Goal: Information Seeking & Learning: Understand process/instructions

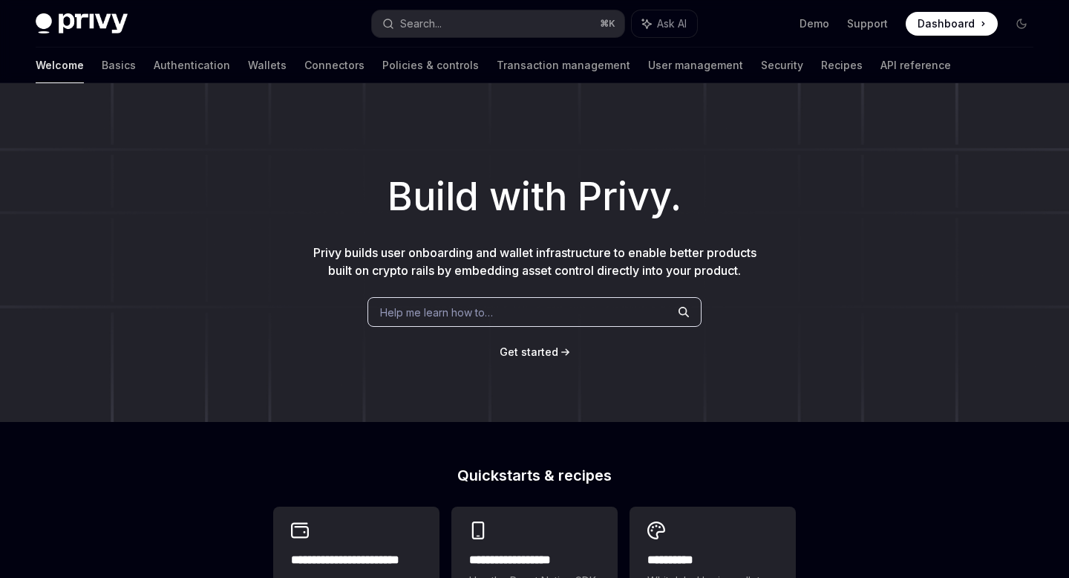
click at [442, 17] on div "Search..." at bounding box center [421, 24] width 42 height 18
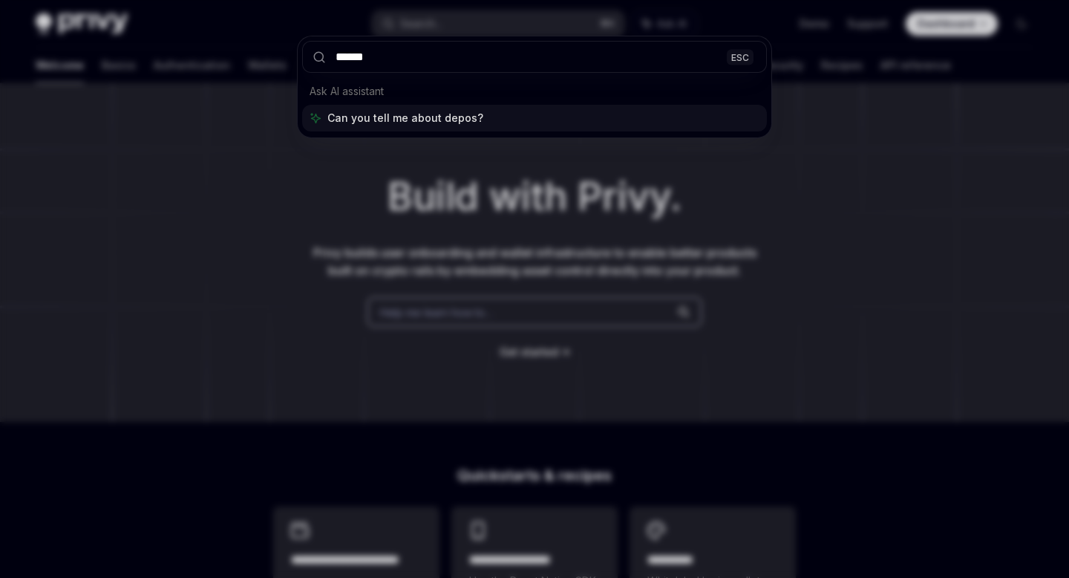
type input "*******"
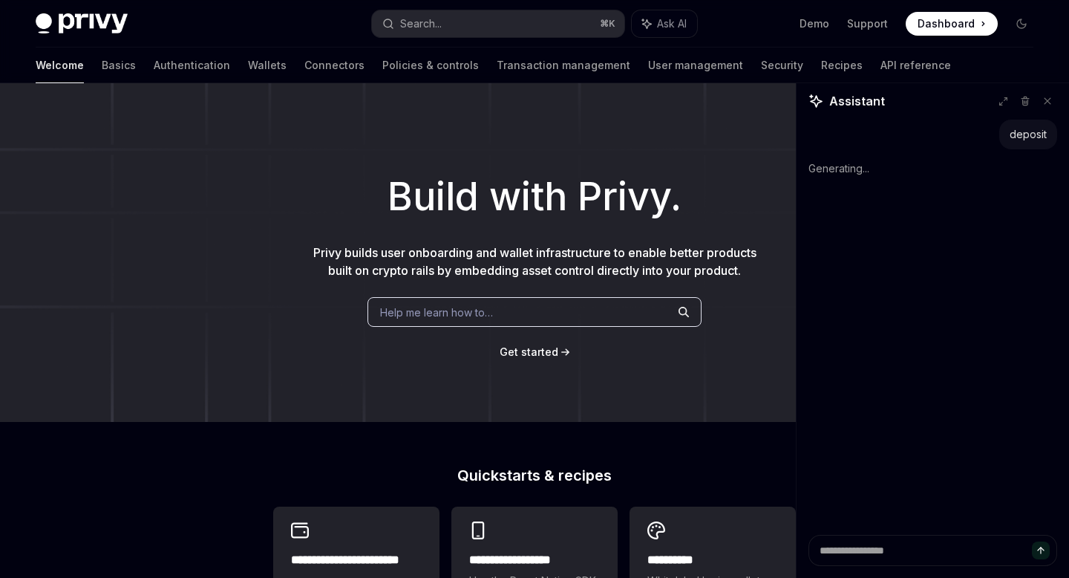
click at [501, 327] on div "Help me learn how to…" at bounding box center [535, 312] width 334 height 30
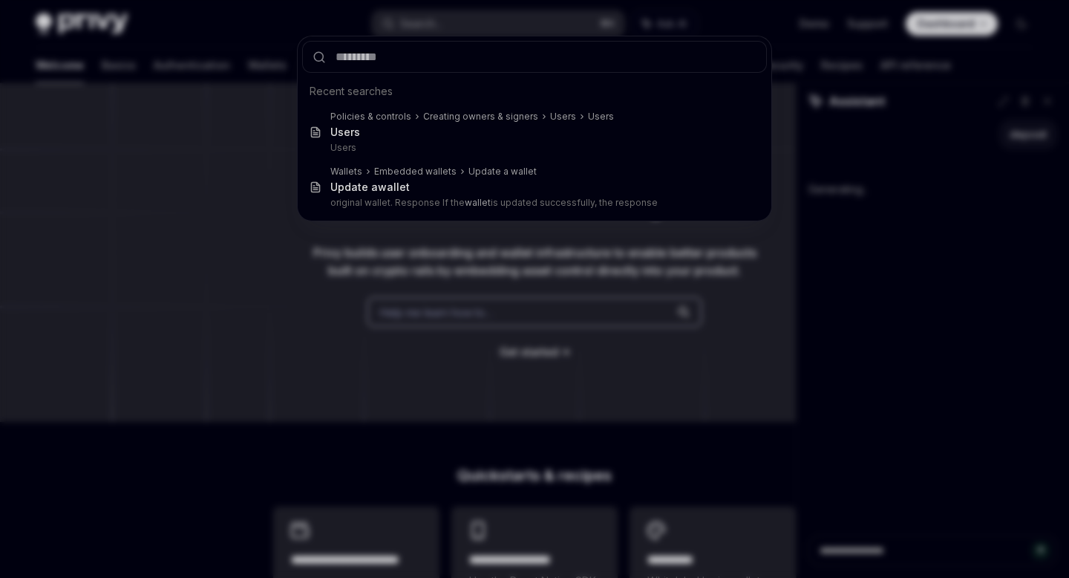
type textarea "*"
type input "**"
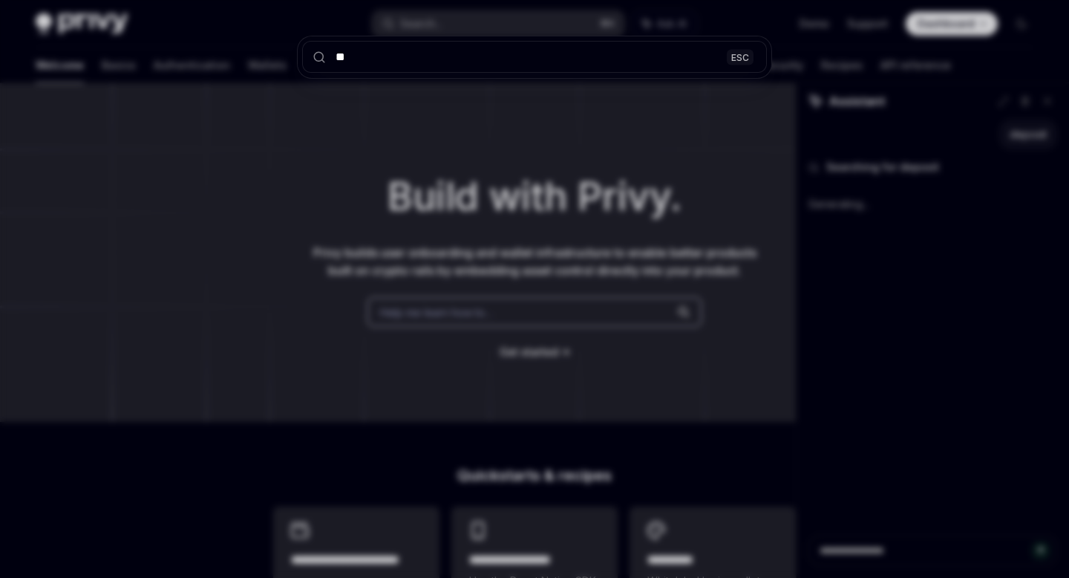
type textarea "*"
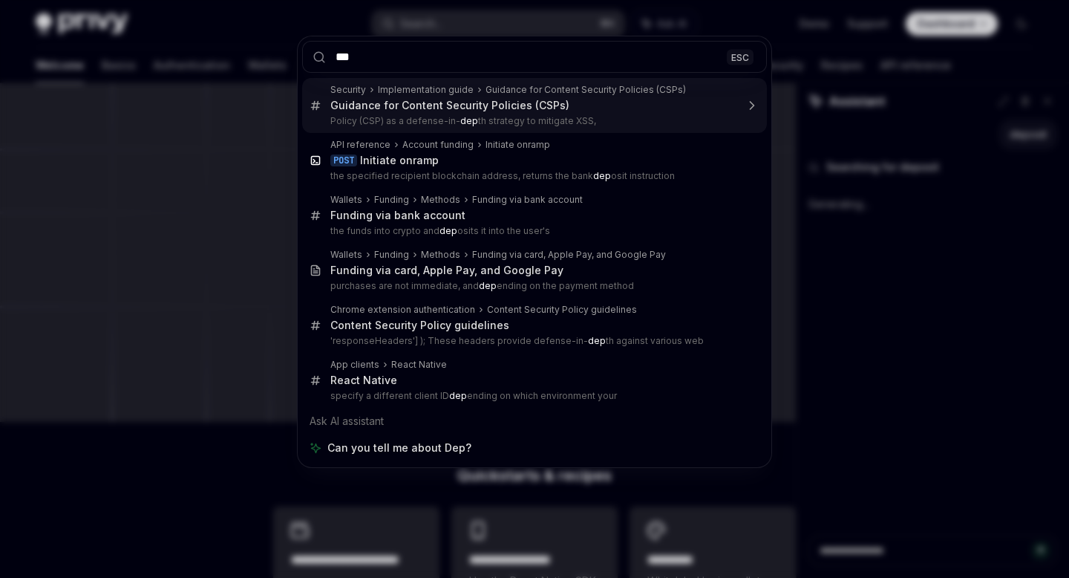
type input "****"
type textarea "*"
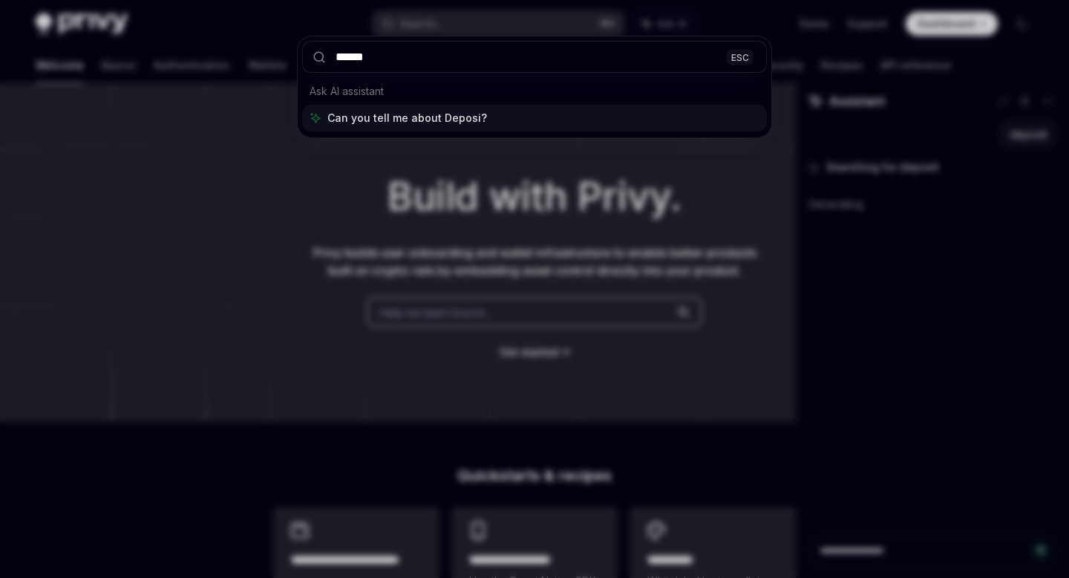
type input "*******"
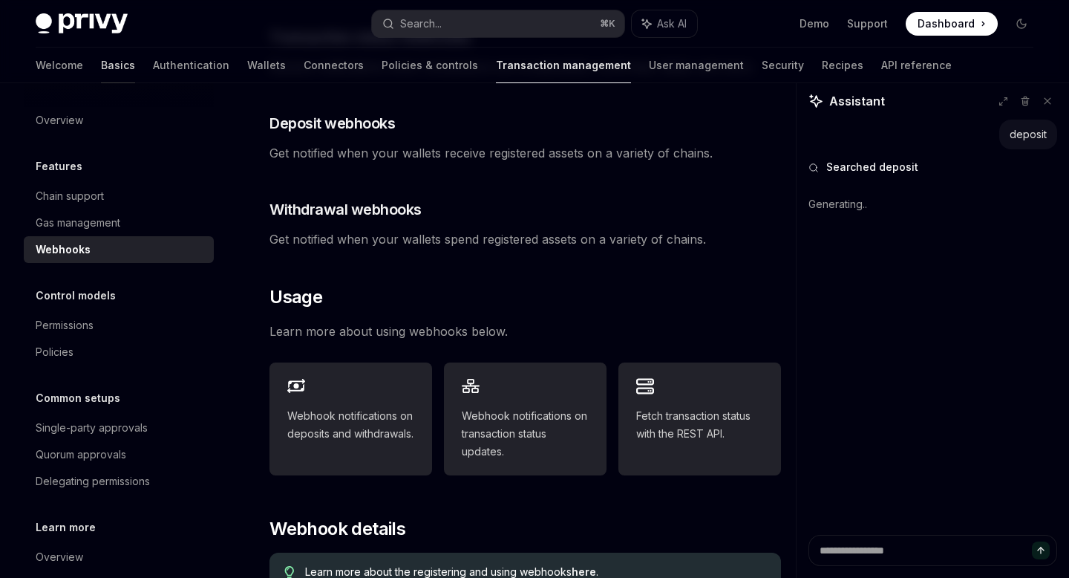
click at [101, 59] on link "Basics" at bounding box center [118, 66] width 34 height 36
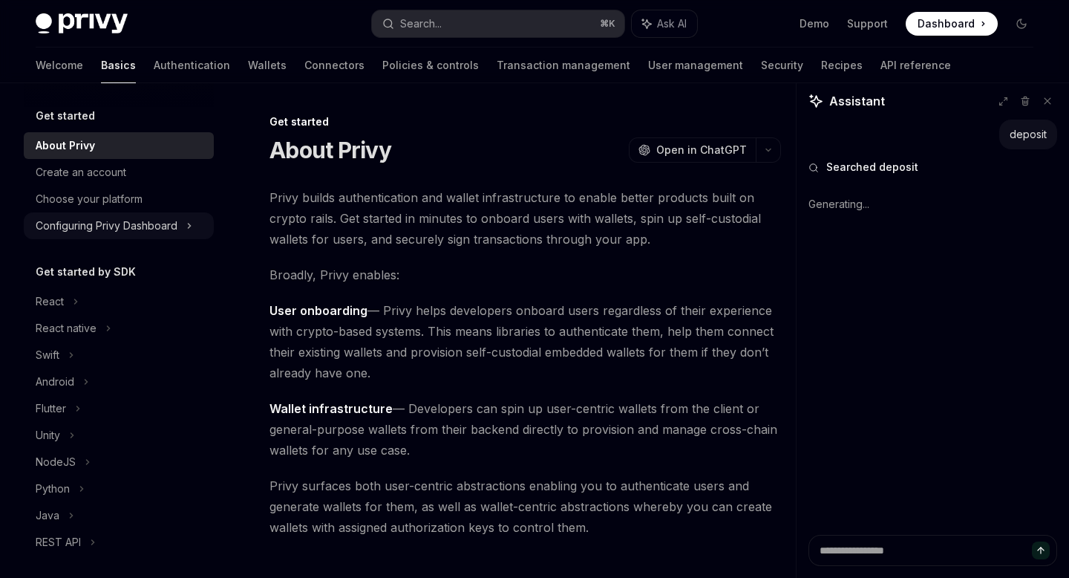
scroll to position [22, 0]
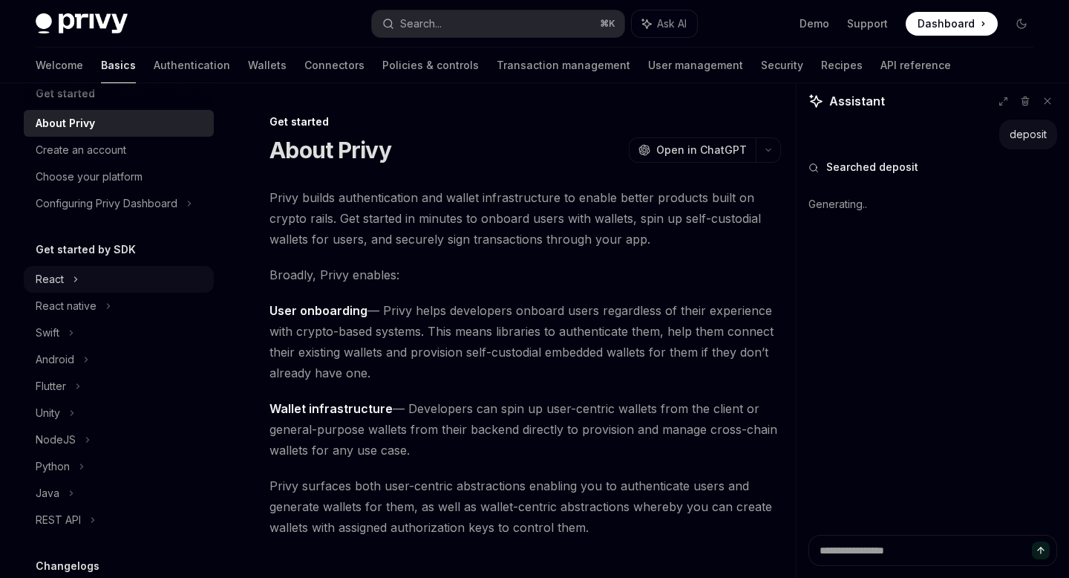
click at [100, 287] on div "React" at bounding box center [119, 279] width 190 height 27
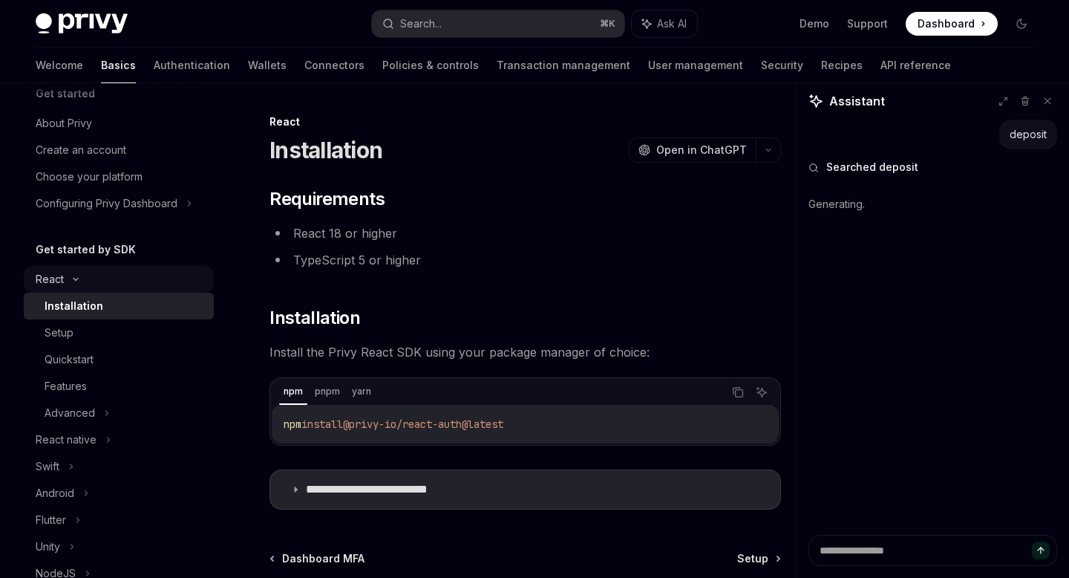
click at [88, 267] on div "React" at bounding box center [119, 279] width 190 height 27
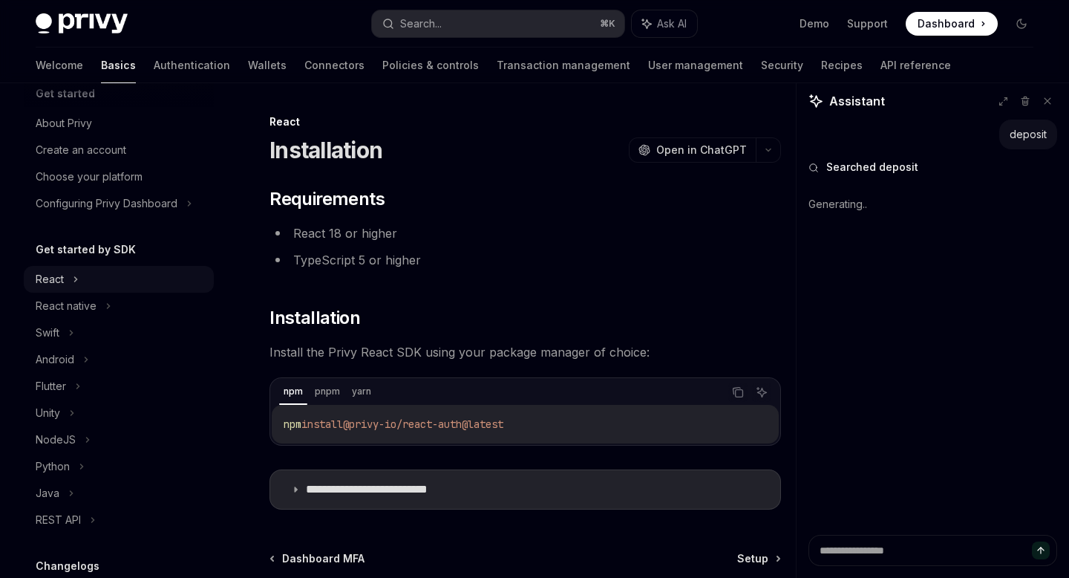
click at [80, 292] on div "React" at bounding box center [119, 279] width 190 height 27
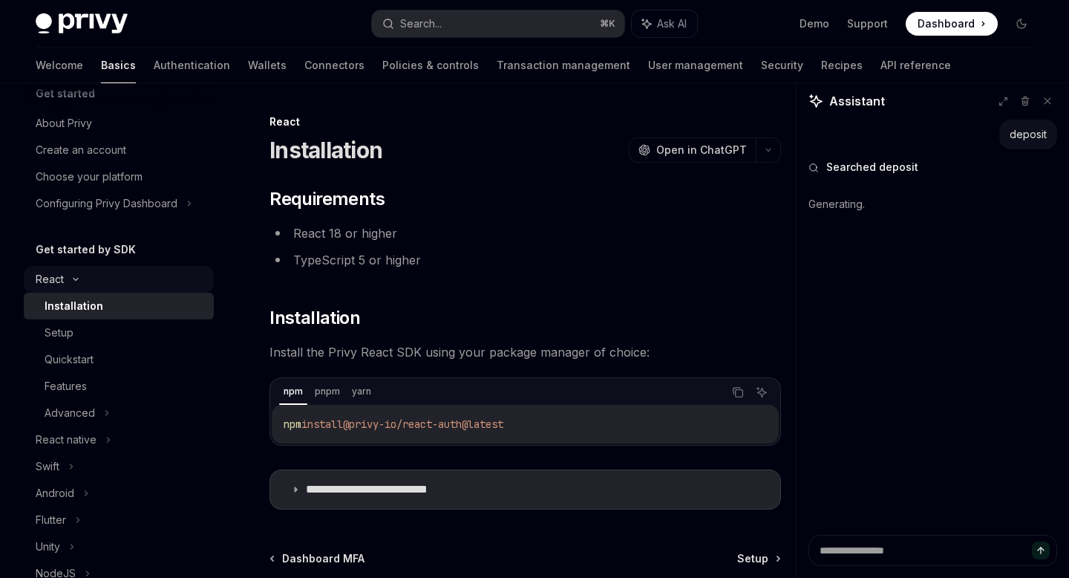
click at [76, 290] on div "React" at bounding box center [119, 279] width 190 height 27
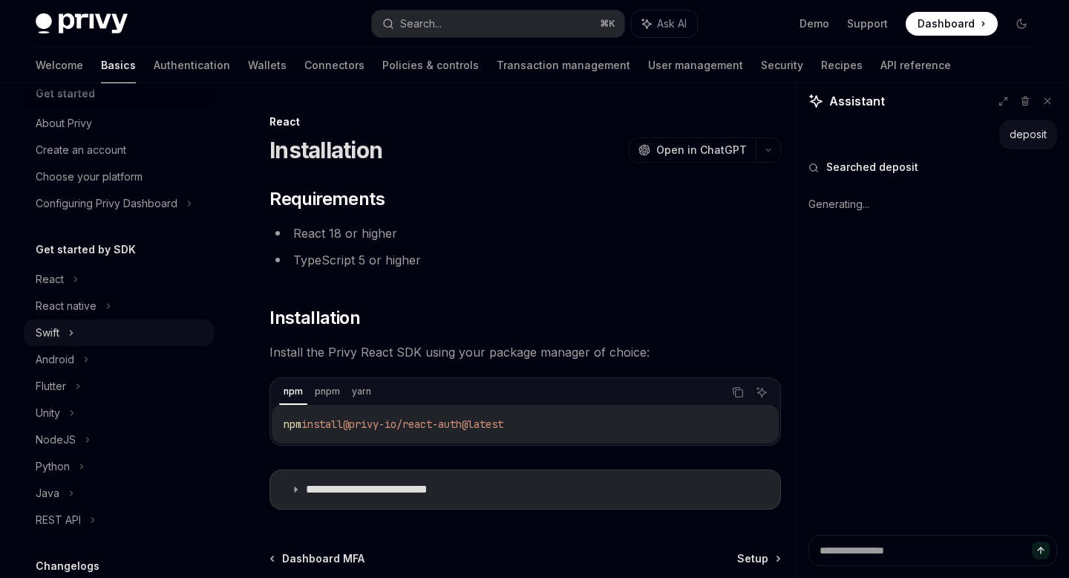
click at [75, 319] on div "Swift" at bounding box center [119, 332] width 190 height 27
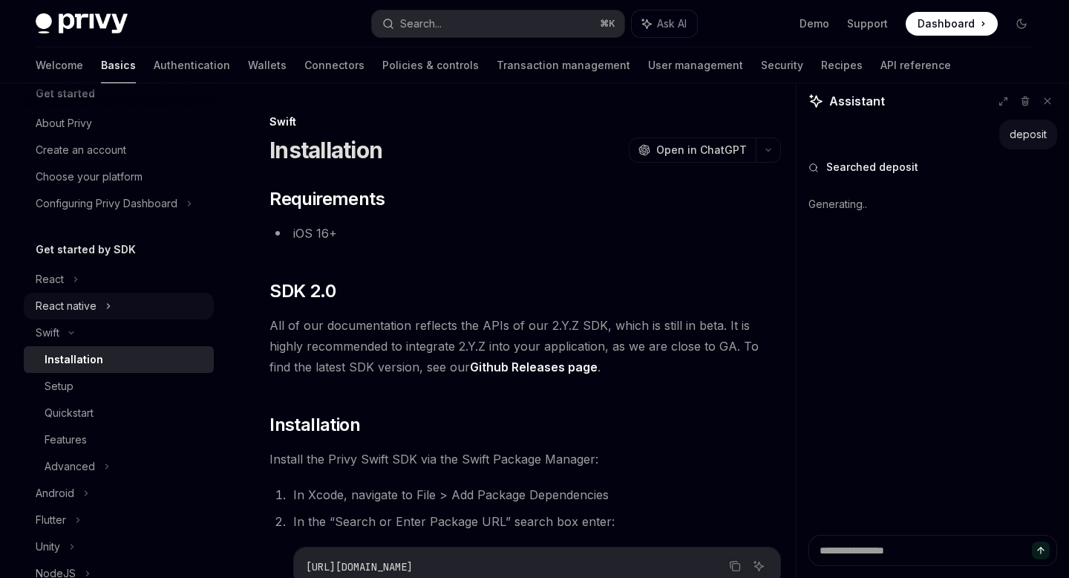
click at [83, 313] on div "React native" at bounding box center [66, 306] width 61 height 18
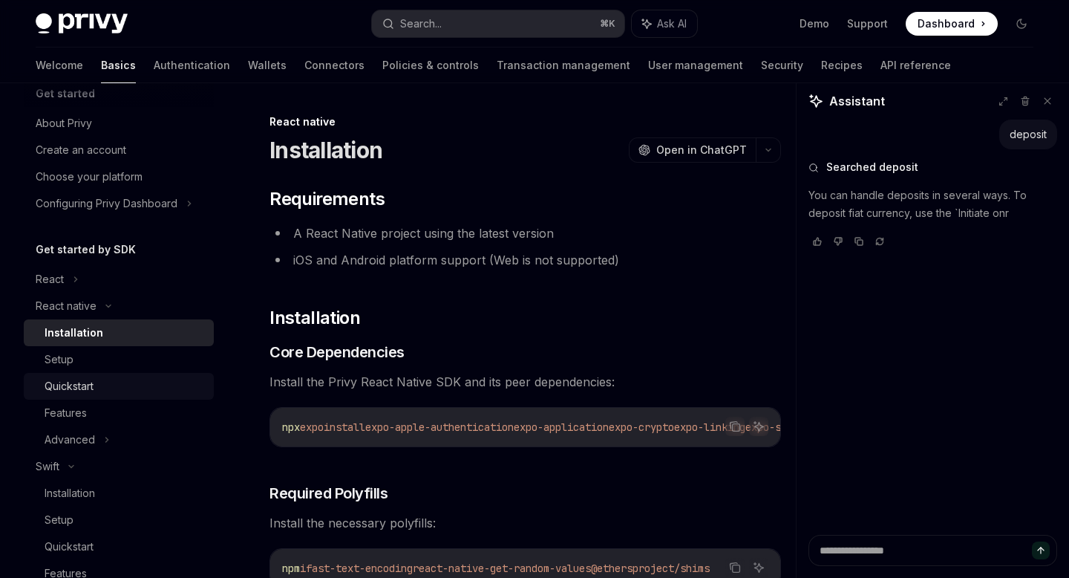
click at [85, 391] on div "Quickstart" at bounding box center [69, 386] width 49 height 18
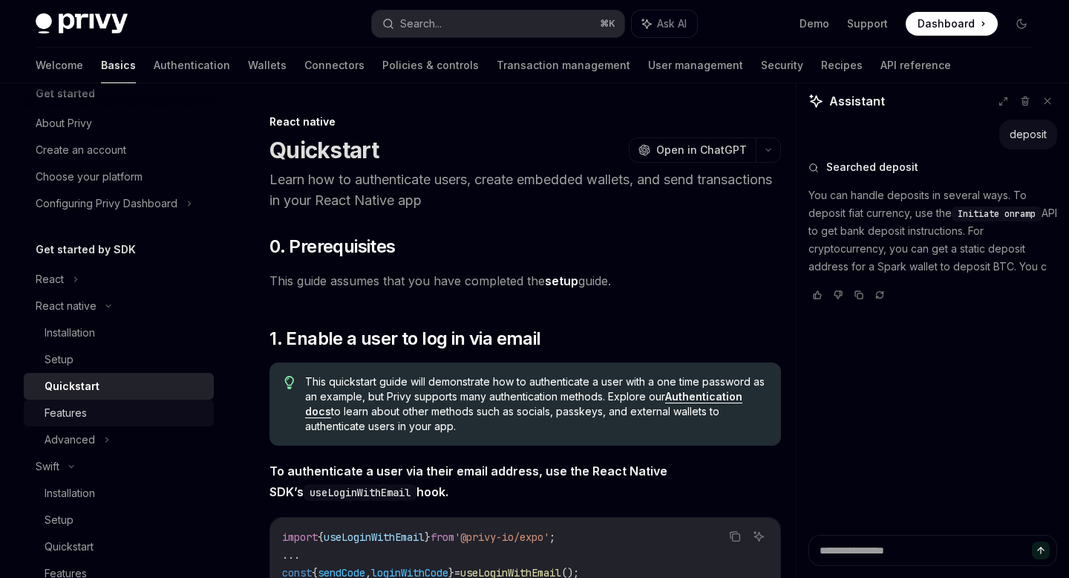
click at [82, 416] on div "Features" at bounding box center [66, 413] width 42 height 18
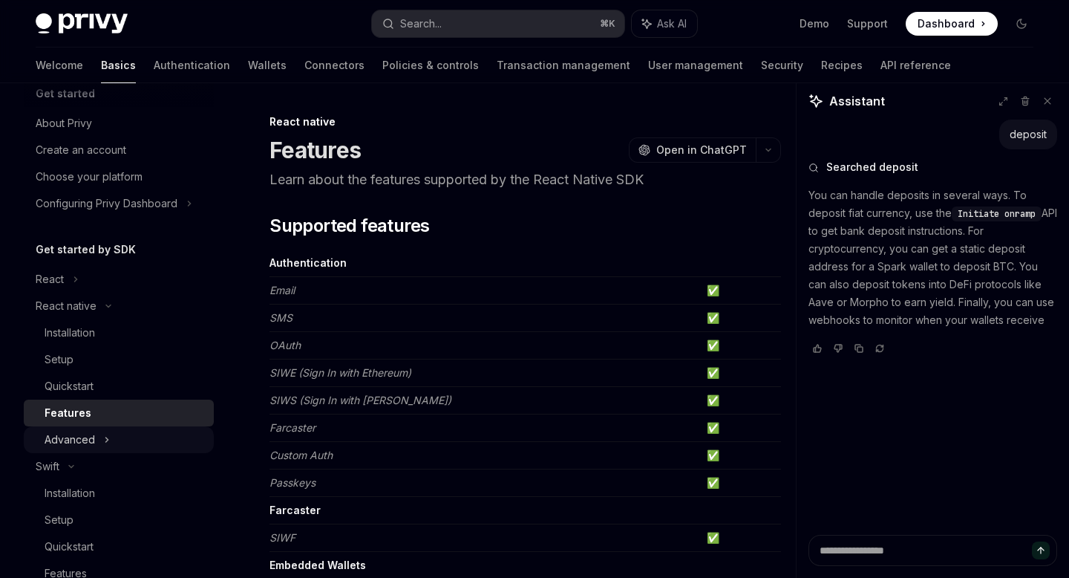
click at [85, 426] on div "Advanced" at bounding box center [119, 439] width 190 height 27
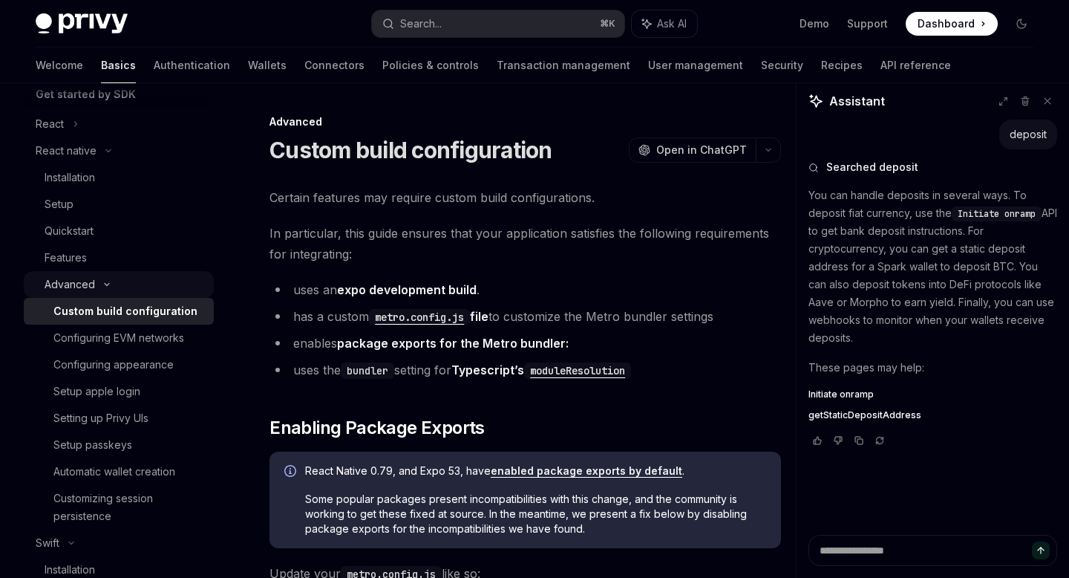
scroll to position [180, 0]
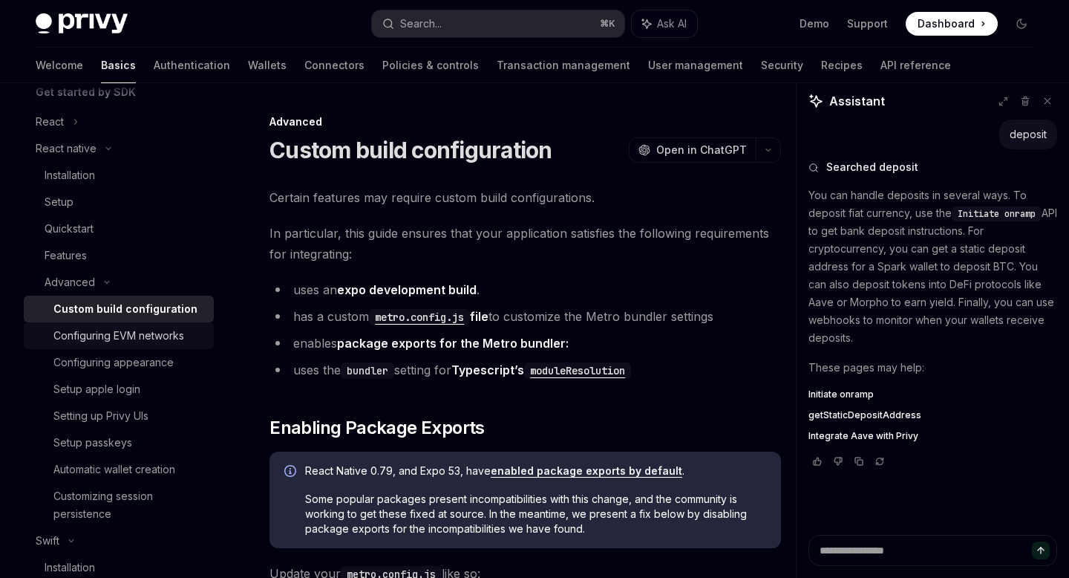
click at [114, 339] on div "Configuring EVM networks" at bounding box center [118, 336] width 131 height 18
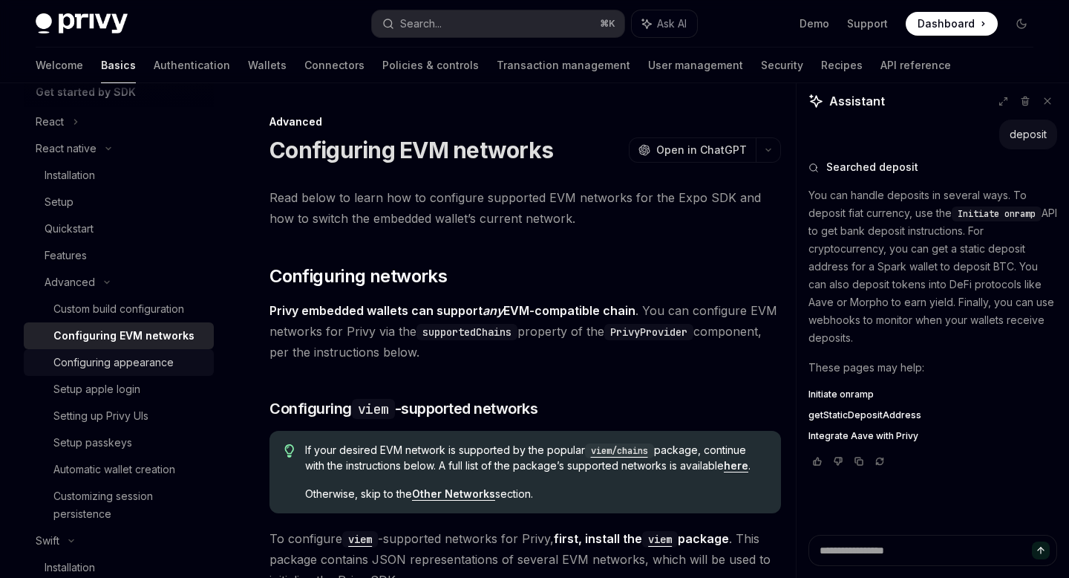
click at [106, 356] on div "Configuring appearance" at bounding box center [113, 363] width 120 height 18
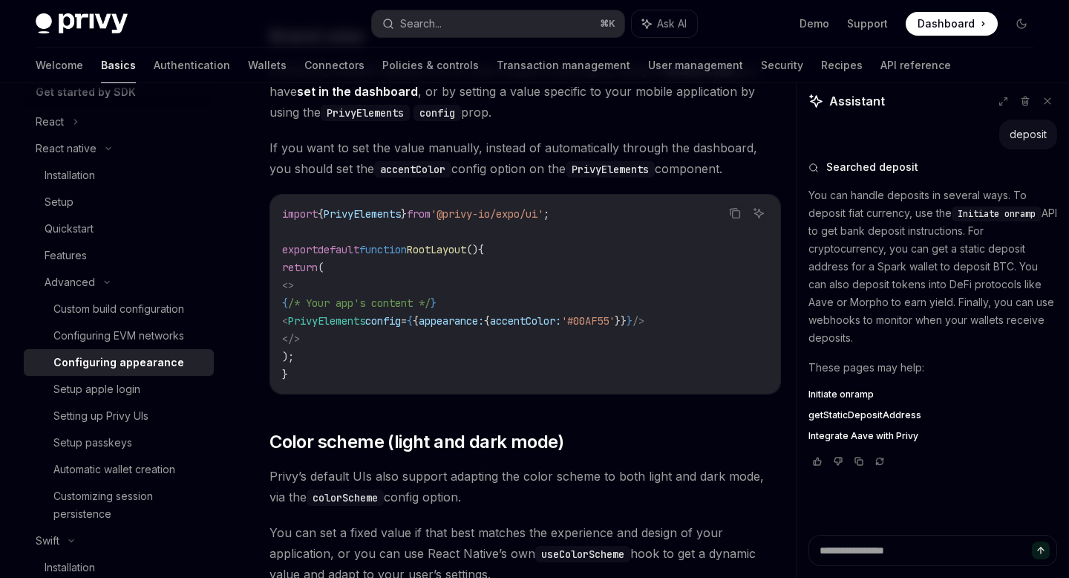
scroll to position [242, 0]
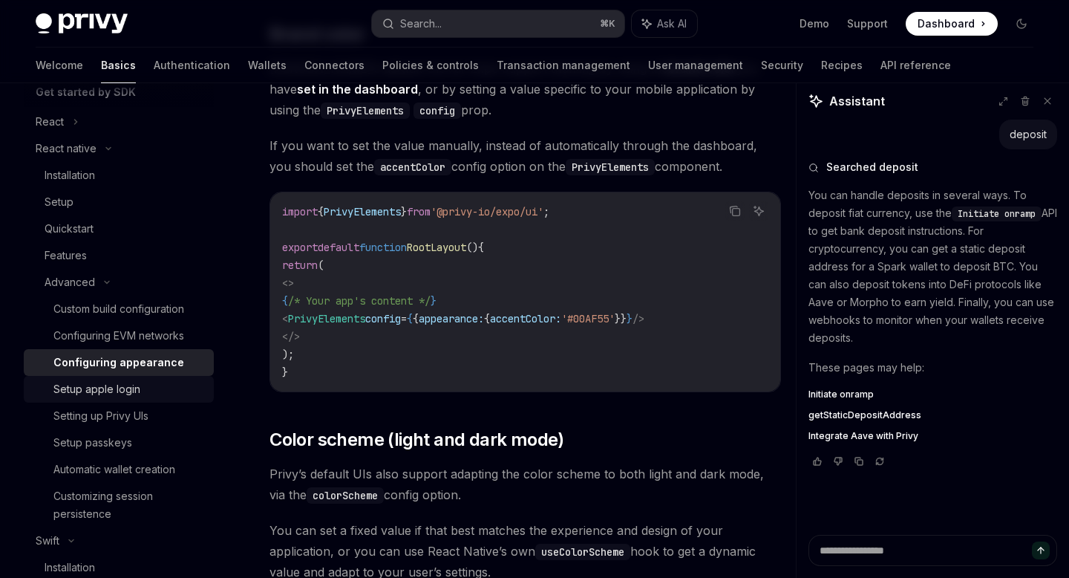
click at [117, 388] on div "Setup apple login" at bounding box center [96, 389] width 87 height 18
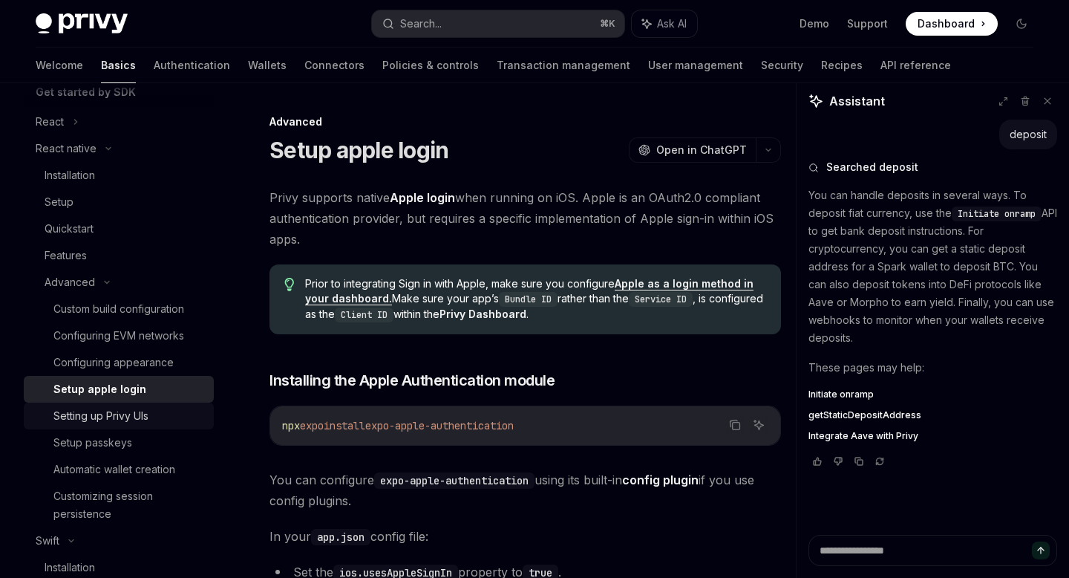
click at [120, 412] on div "Setting up Privy UIs" at bounding box center [100, 416] width 95 height 18
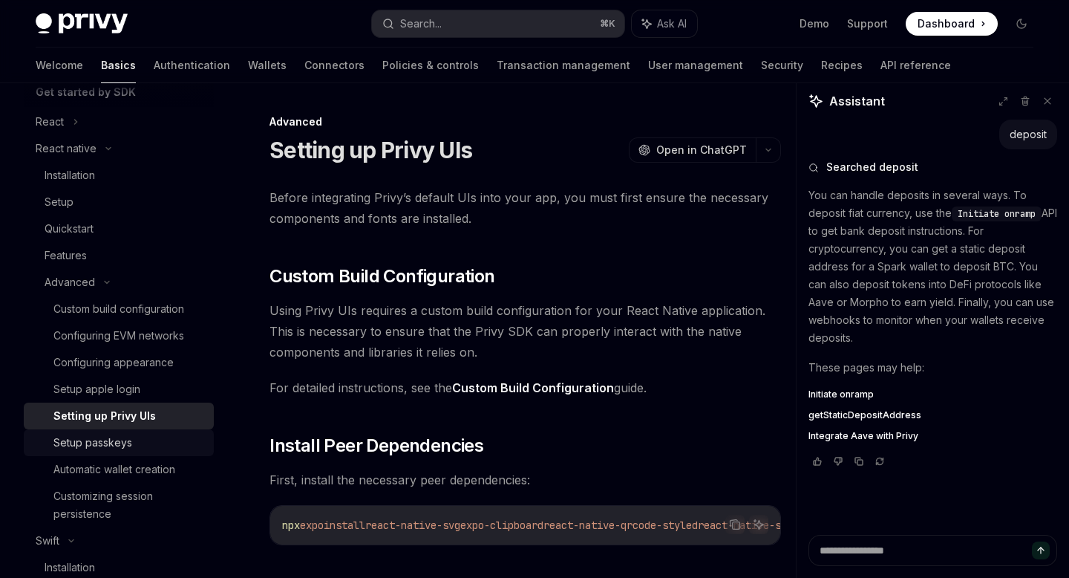
click at [115, 436] on div "Setup passkeys" at bounding box center [92, 443] width 79 height 18
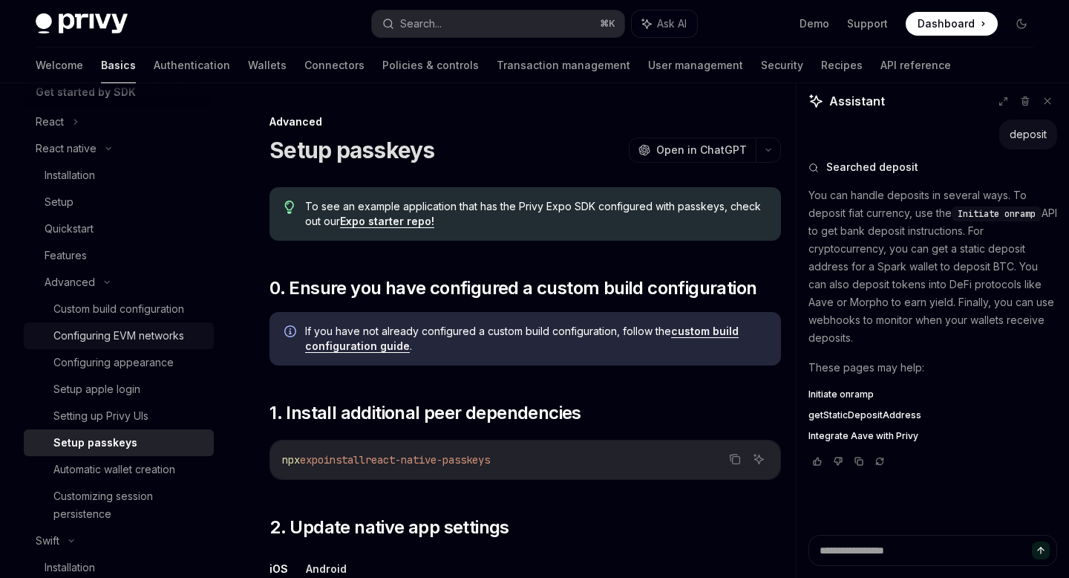
click at [127, 329] on div "Configuring EVM networks" at bounding box center [118, 336] width 131 height 18
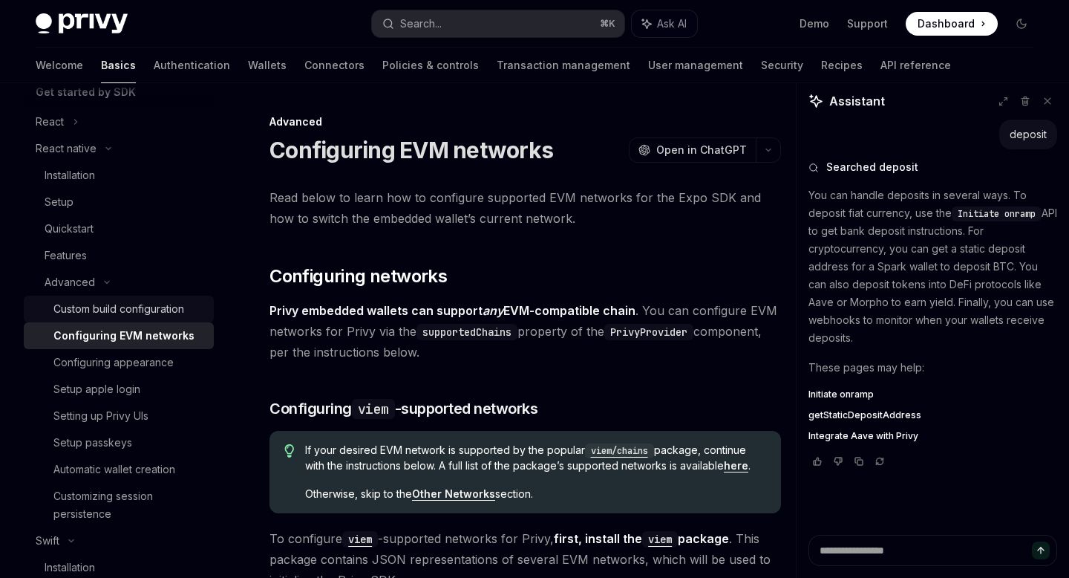
click at [131, 307] on div "Custom build configuration" at bounding box center [118, 309] width 131 height 18
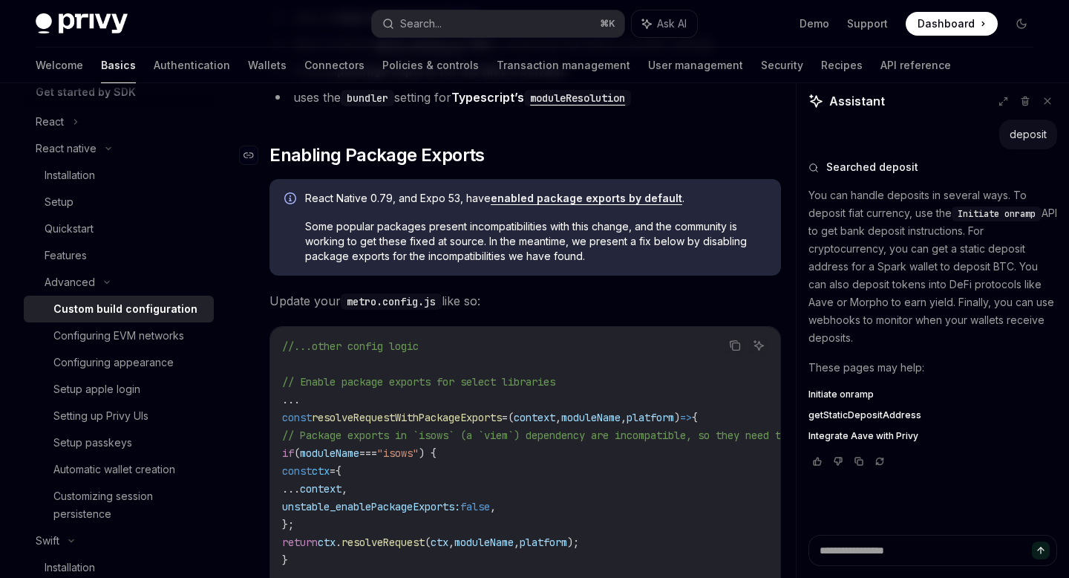
scroll to position [406, 0]
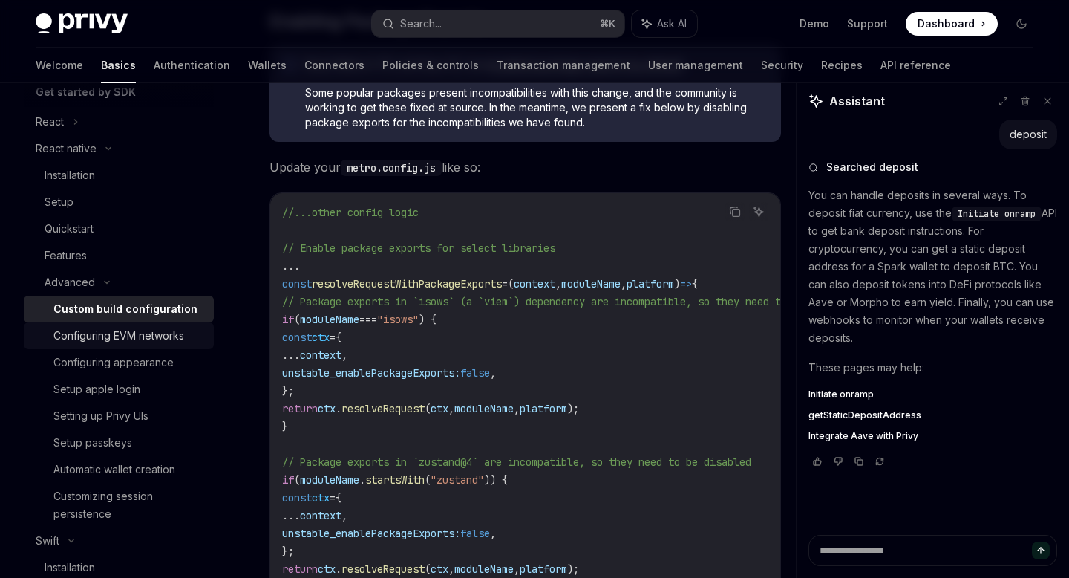
click at [100, 337] on div "Configuring EVM networks" at bounding box center [118, 336] width 131 height 18
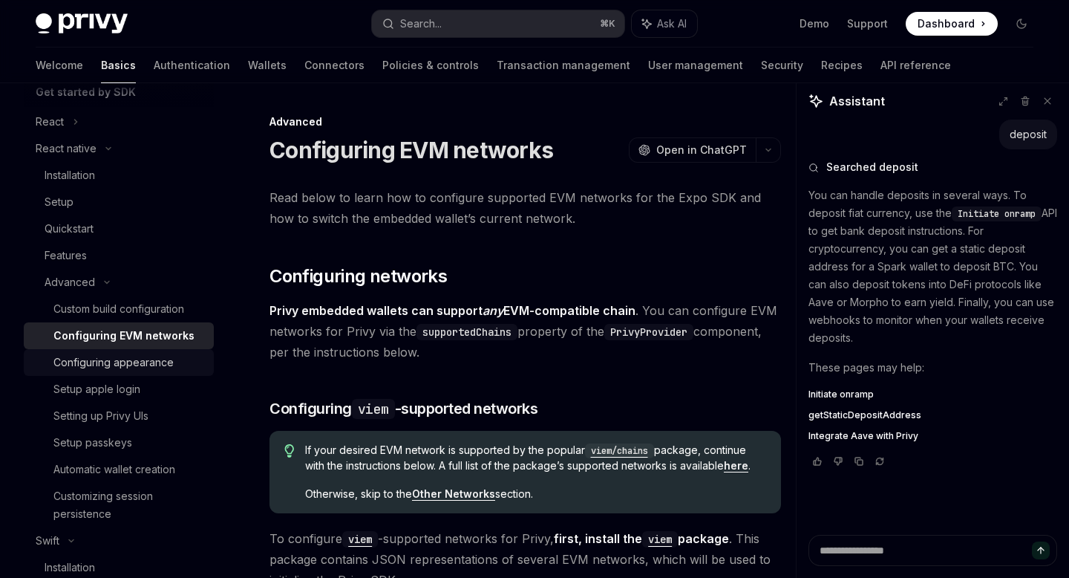
click at [89, 366] on div "Configuring appearance" at bounding box center [113, 363] width 120 height 18
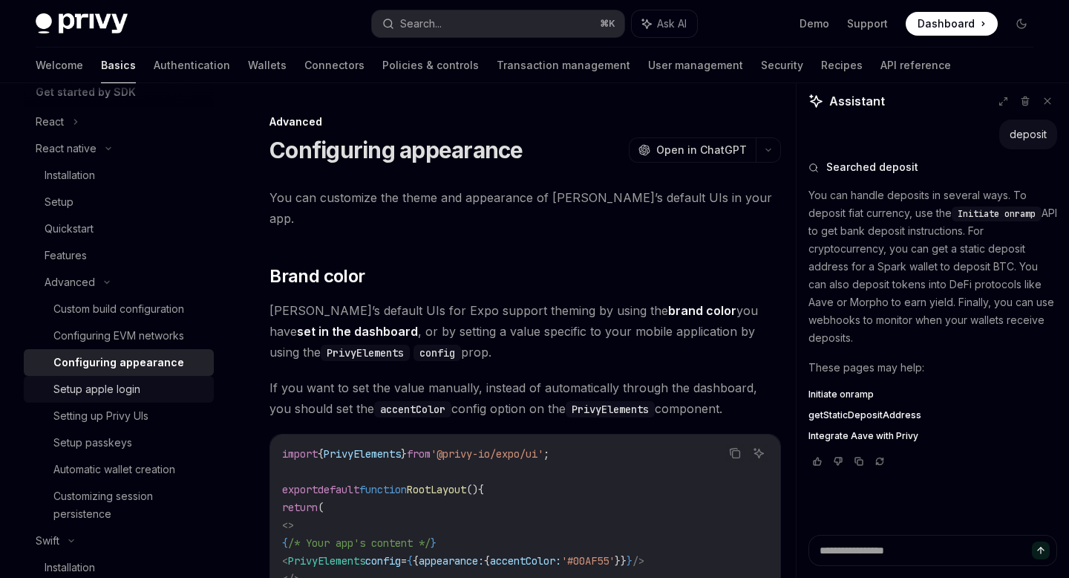
click at [93, 388] on div "Setup apple login" at bounding box center [96, 389] width 87 height 18
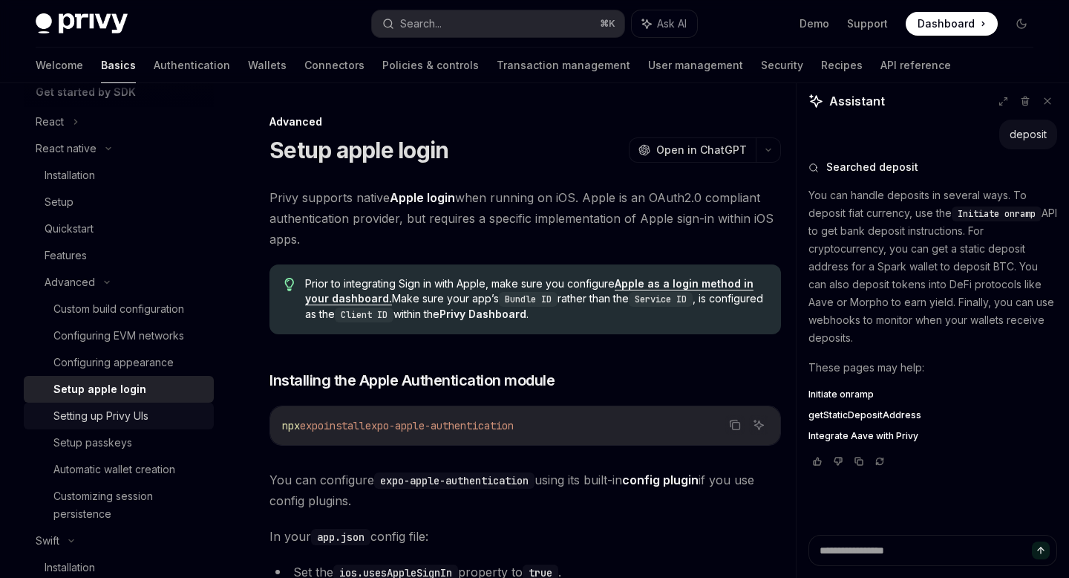
click at [120, 411] on div "Setting up Privy UIs" at bounding box center [100, 416] width 95 height 18
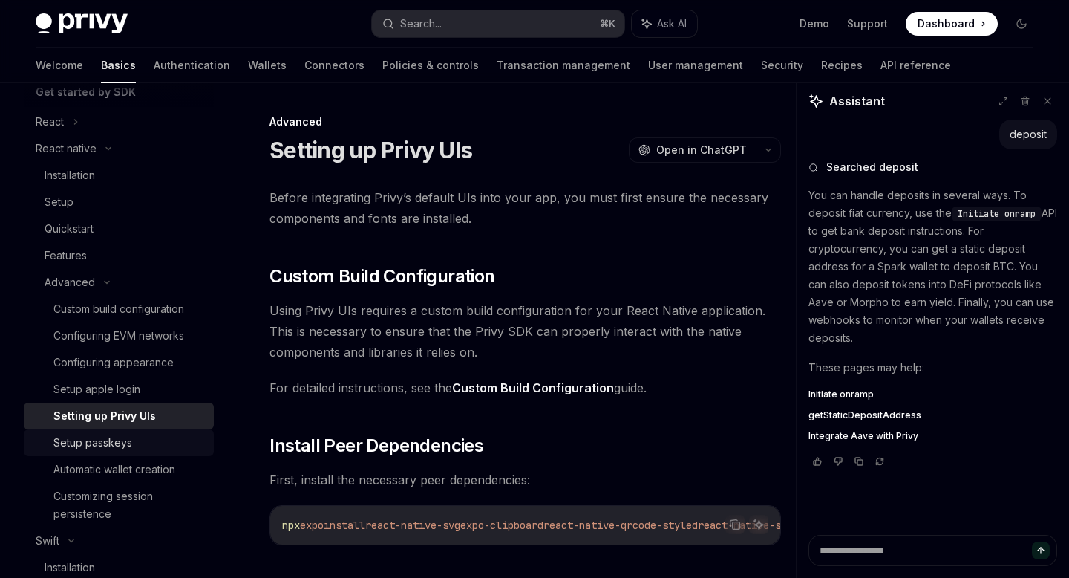
click at [118, 445] on div "Setup passkeys" at bounding box center [92, 443] width 79 height 18
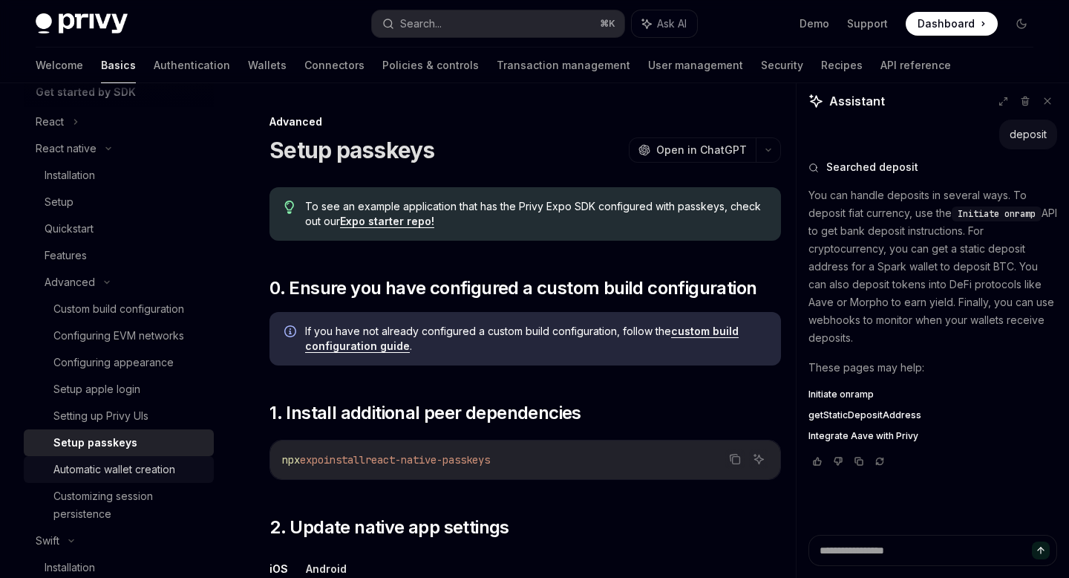
click at [121, 472] on div "Automatic wallet creation" at bounding box center [114, 469] width 122 height 18
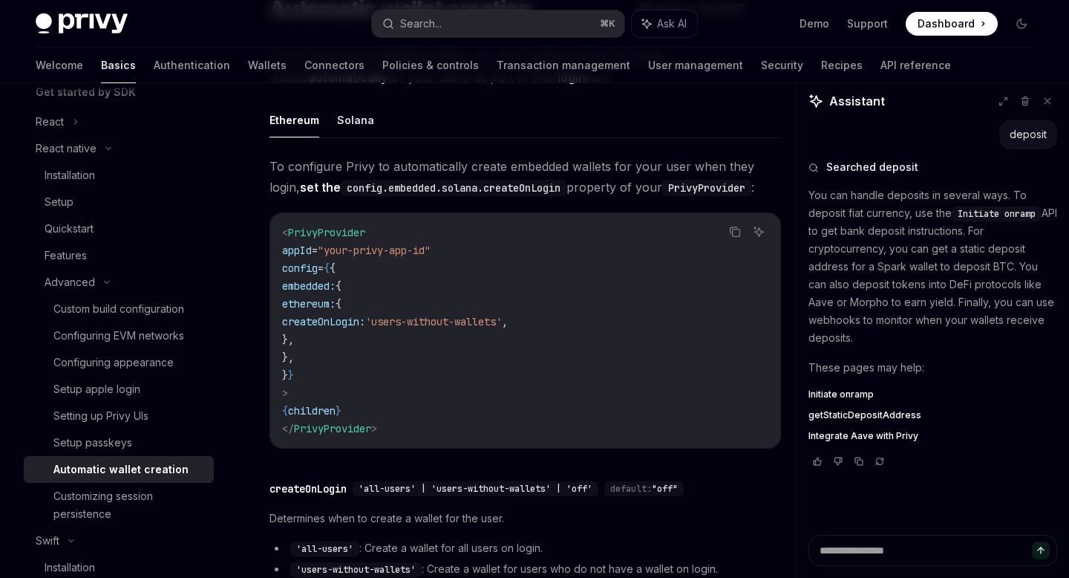
scroll to position [126, 0]
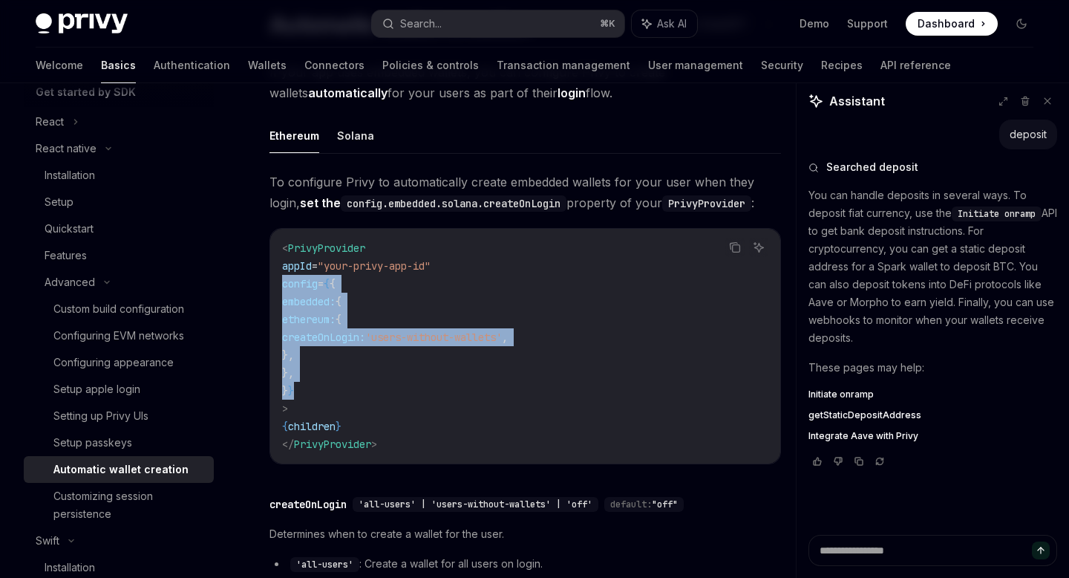
drag, startPoint x: 332, startPoint y: 386, endPoint x: 260, endPoint y: 287, distance: 122.3
click at [260, 288] on div "Advanced Automatic wallet creation OpenAI Open in ChatGPT OpenAI Open in ChatGP…" at bounding box center [386, 423] width 796 height 873
copy code "config = { { embedded: { ethereum: { createOnLogin: 'users-without-wallets' , }…"
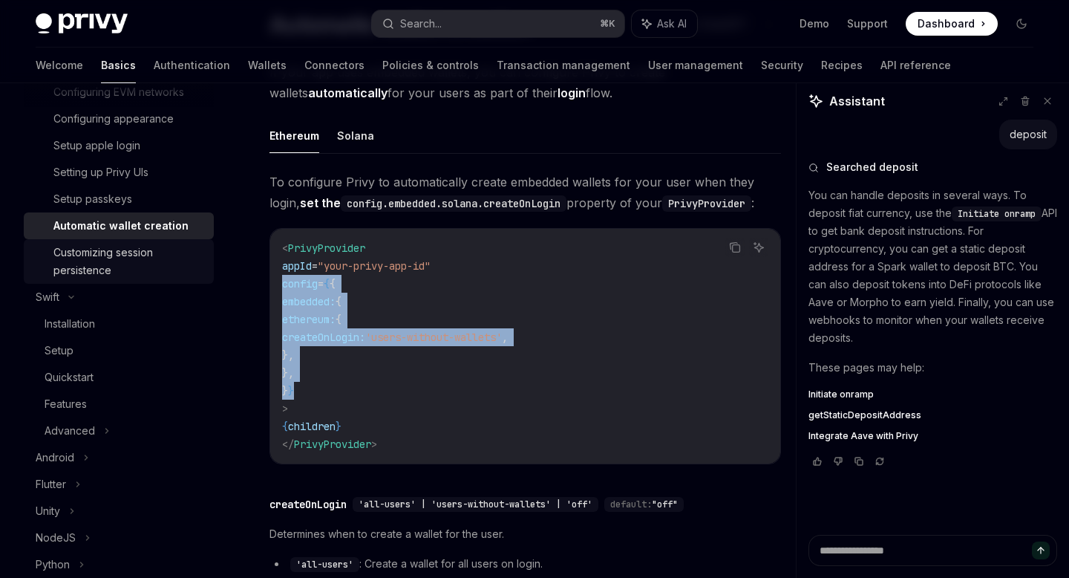
scroll to position [424, 0]
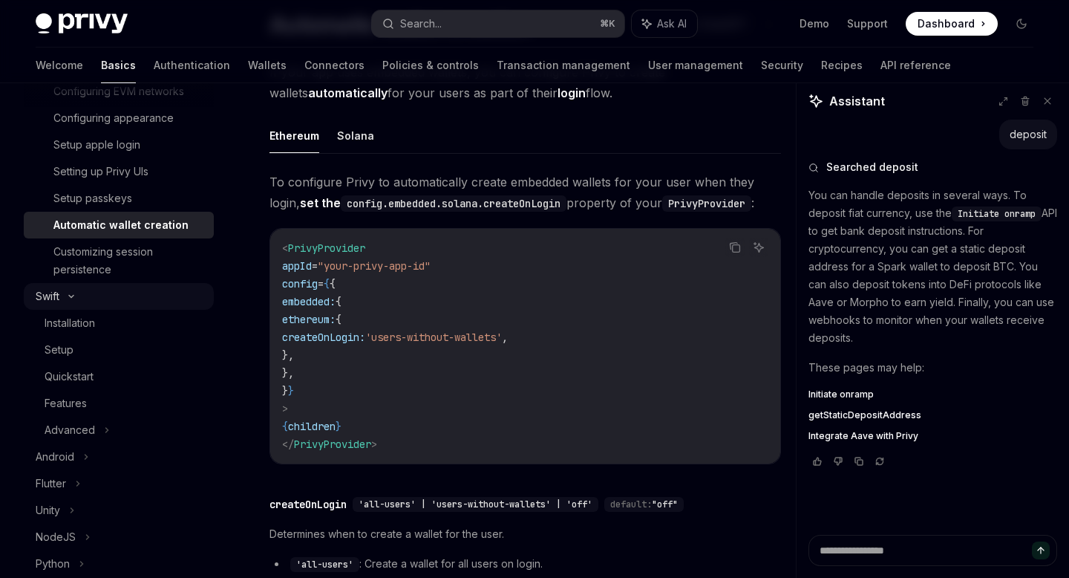
click at [60, 293] on div "Swift" at bounding box center [119, 296] width 190 height 27
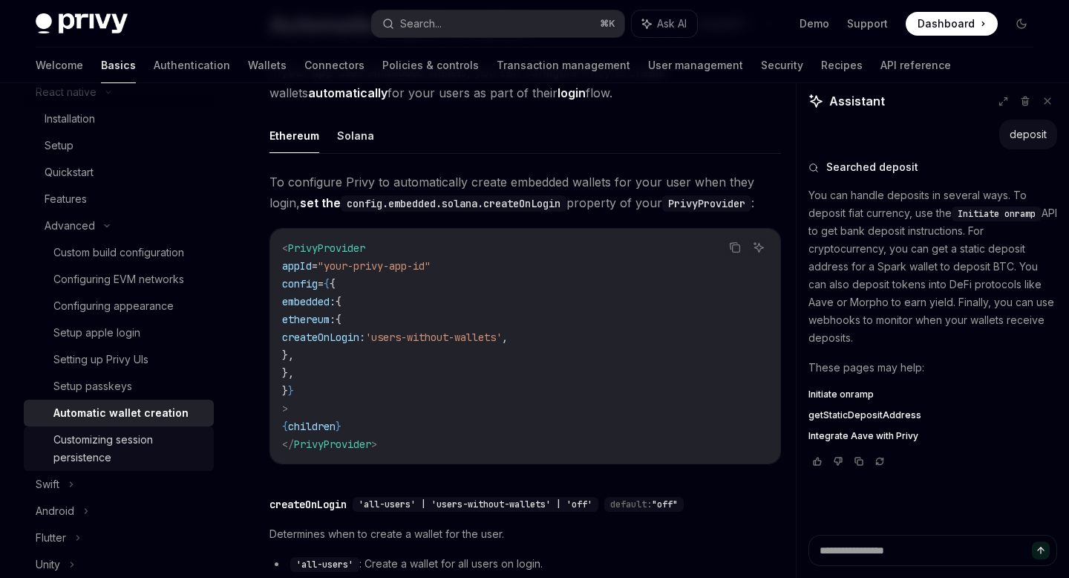
scroll to position [56, 0]
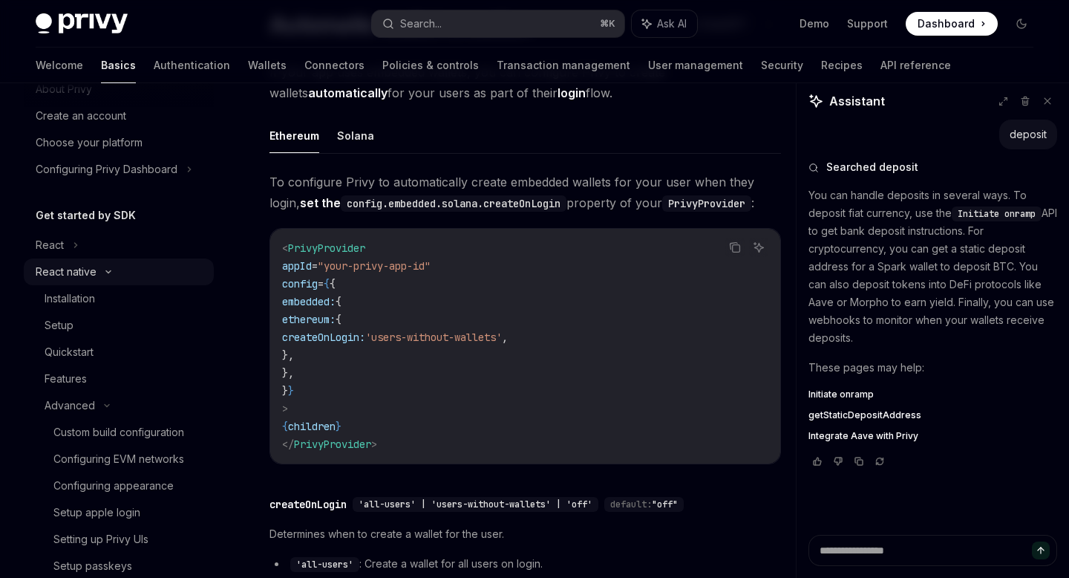
click at [88, 270] on div "React native" at bounding box center [66, 272] width 61 height 18
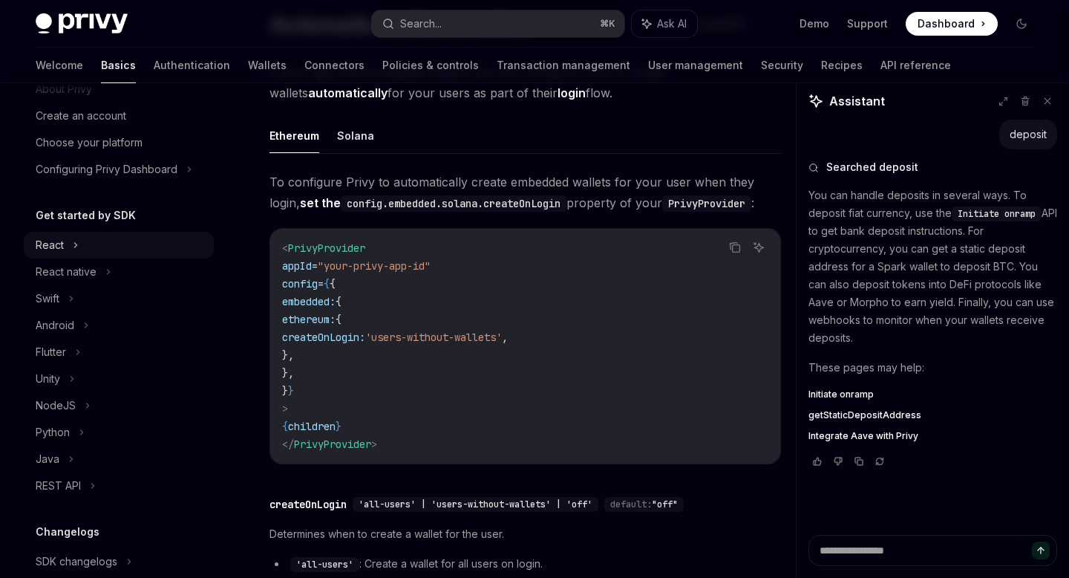
scroll to position [0, 0]
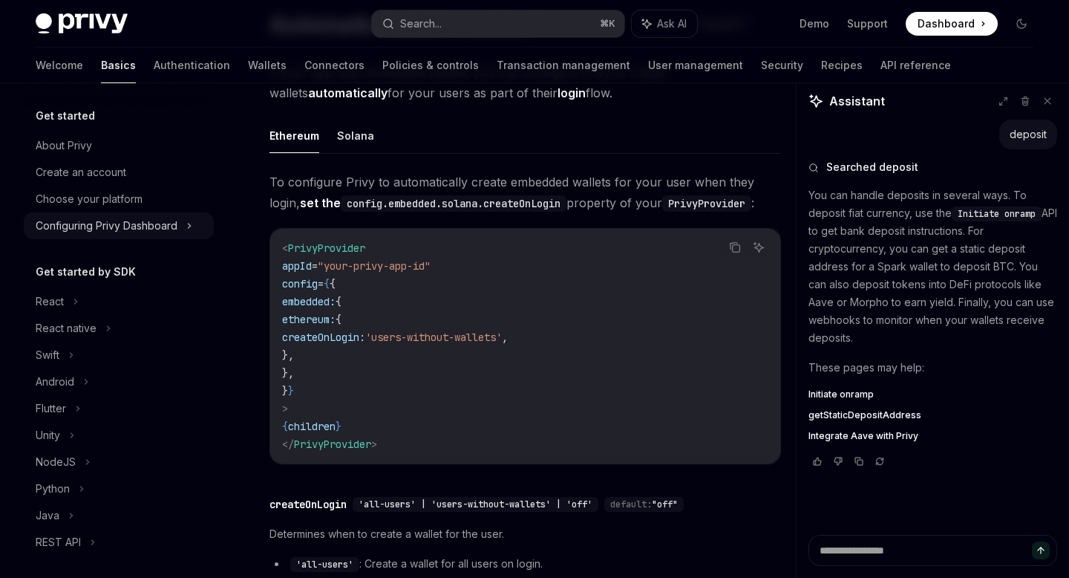
click at [140, 217] on div "Configuring Privy Dashboard" at bounding box center [107, 226] width 142 height 18
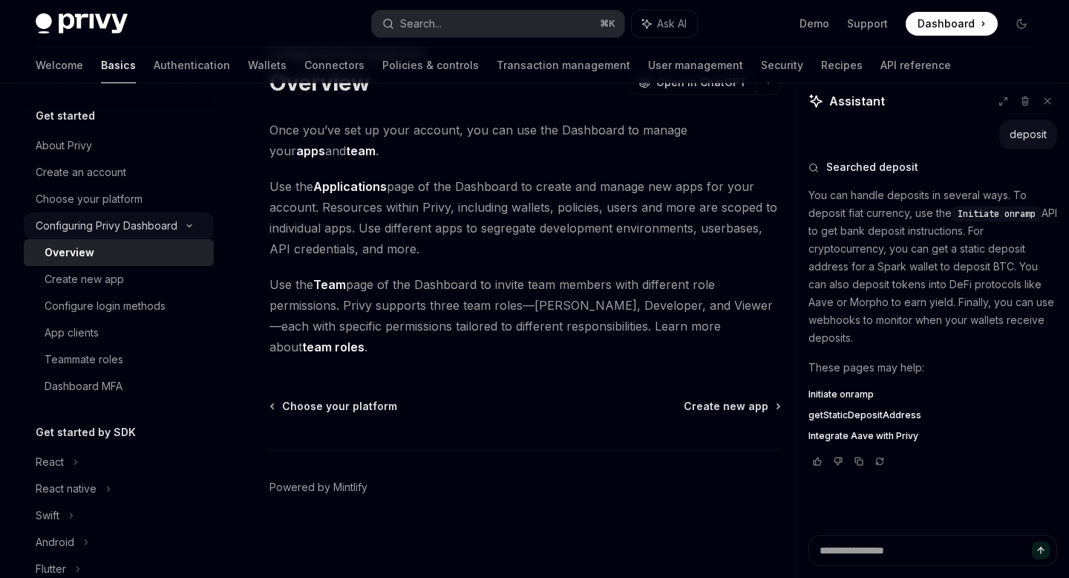
scroll to position [47, 0]
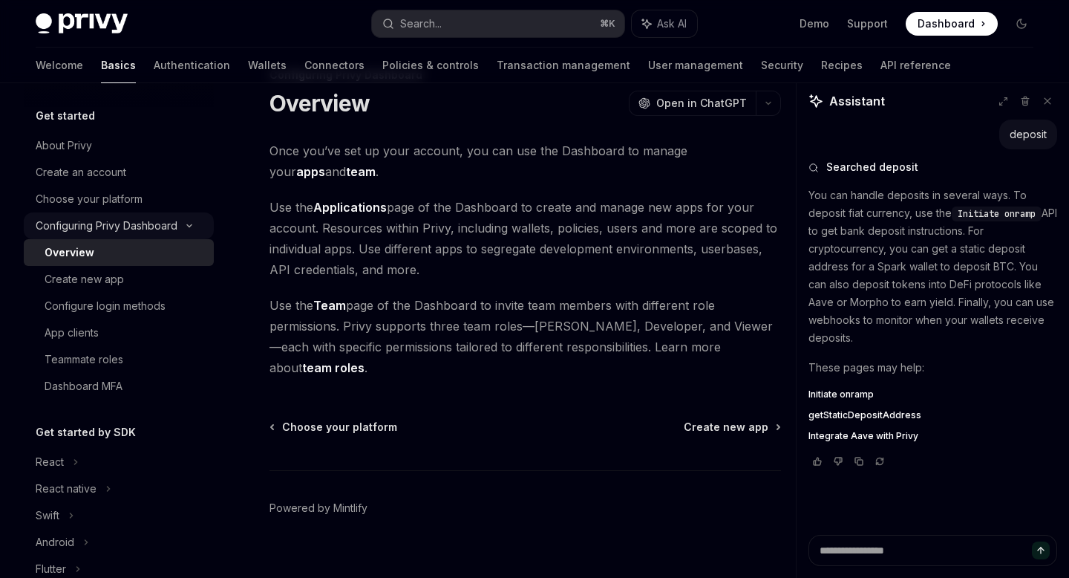
click at [137, 221] on div "Configuring Privy Dashboard" at bounding box center [107, 226] width 142 height 18
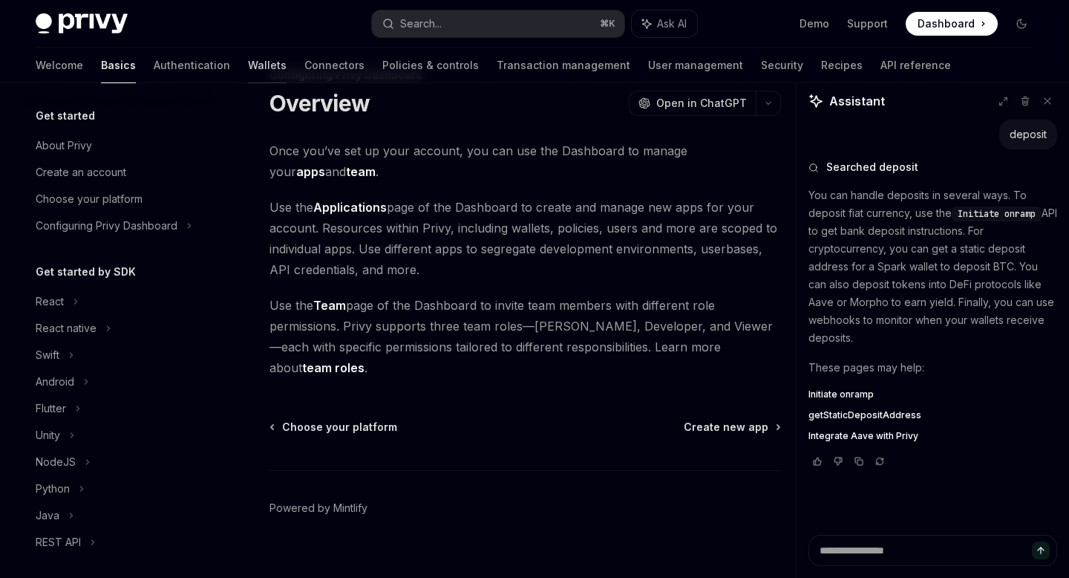
click at [248, 71] on link "Wallets" at bounding box center [267, 66] width 39 height 36
type textarea "*"
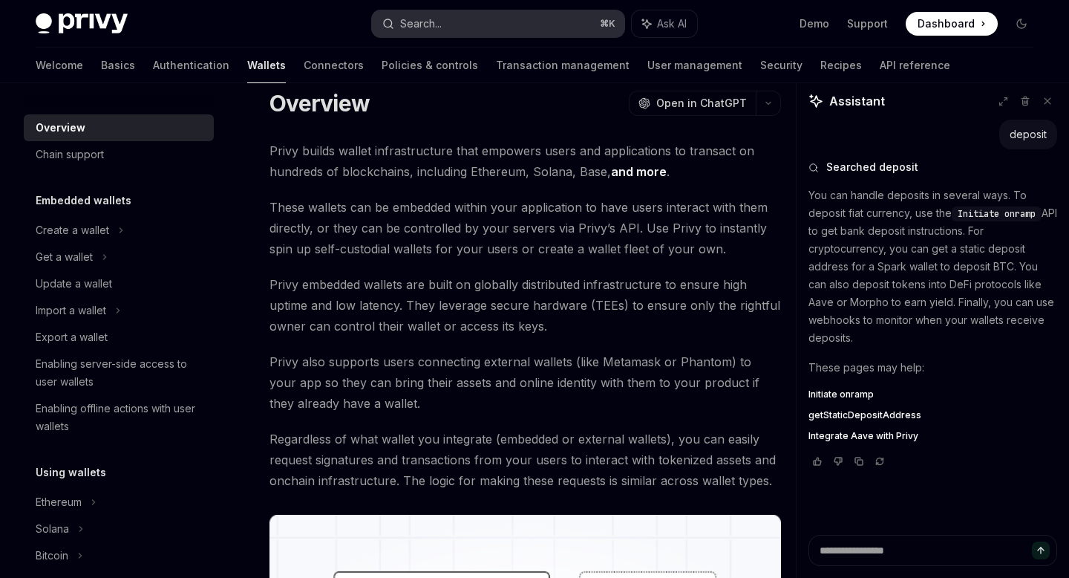
click at [476, 19] on button "Search... ⌘ K" at bounding box center [498, 23] width 252 height 27
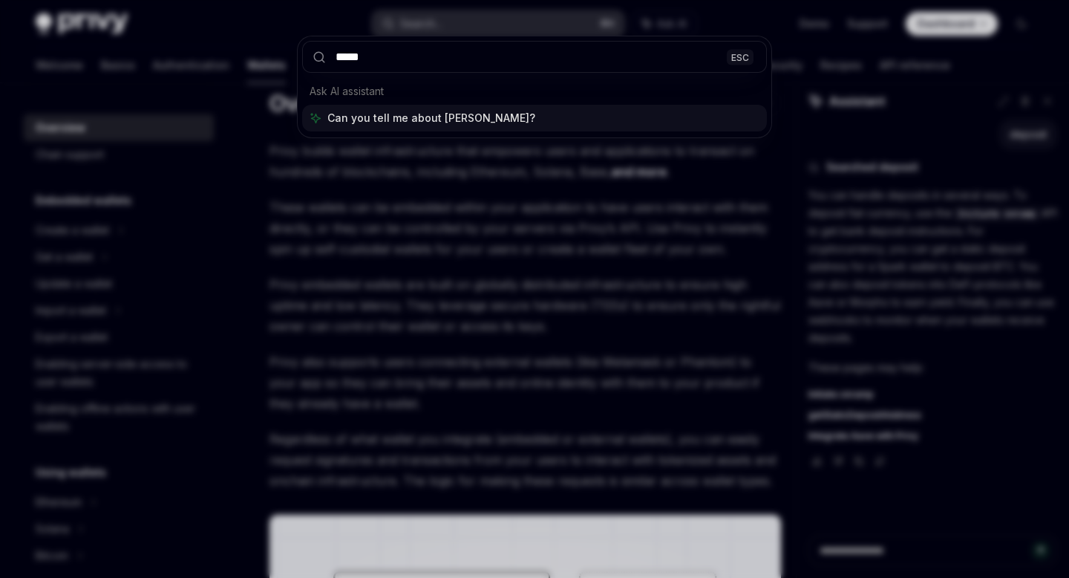
type input "******"
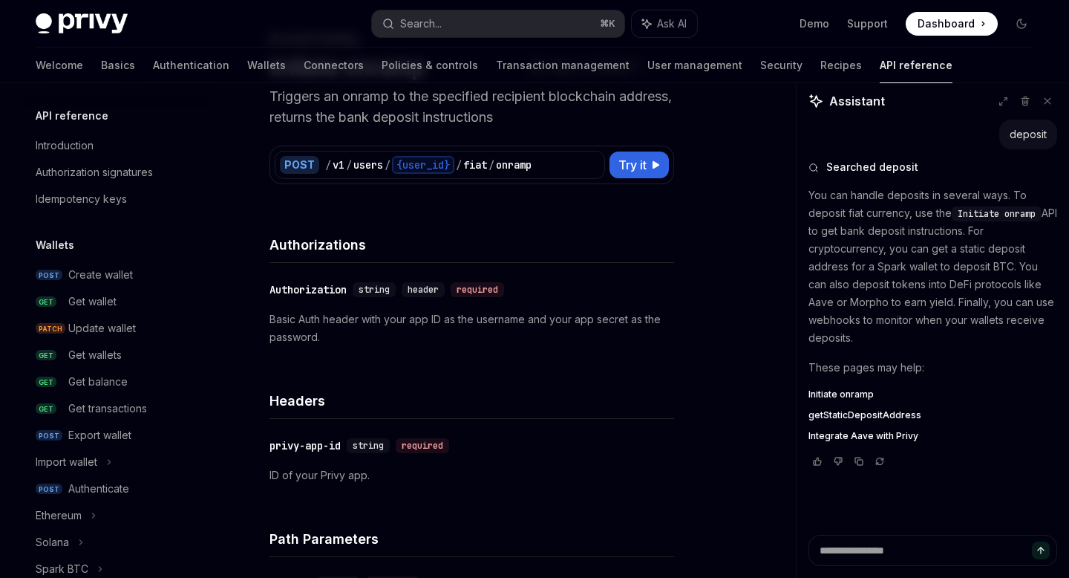
scroll to position [483, 0]
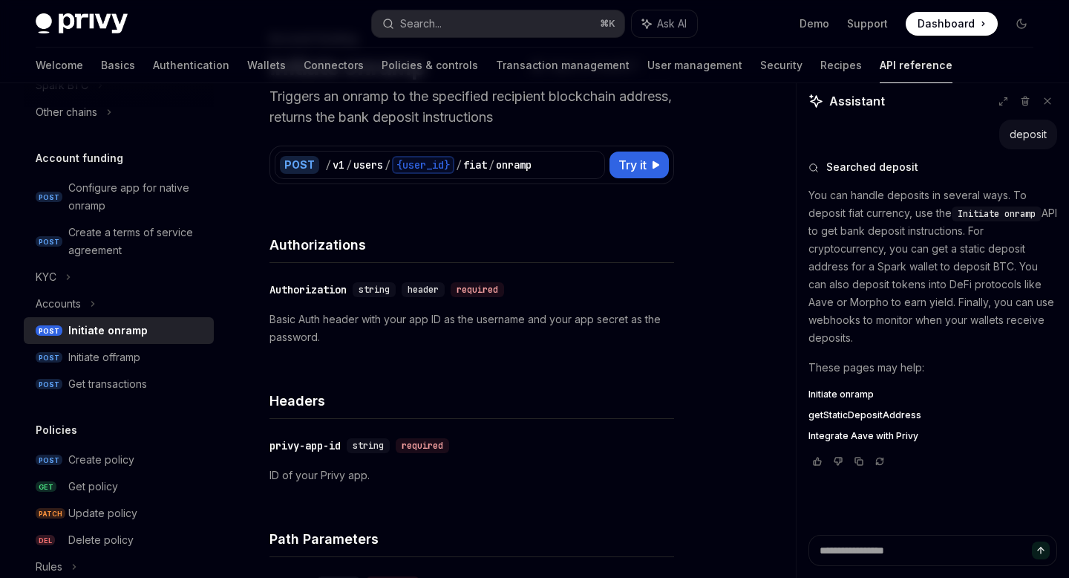
type textarea "*"
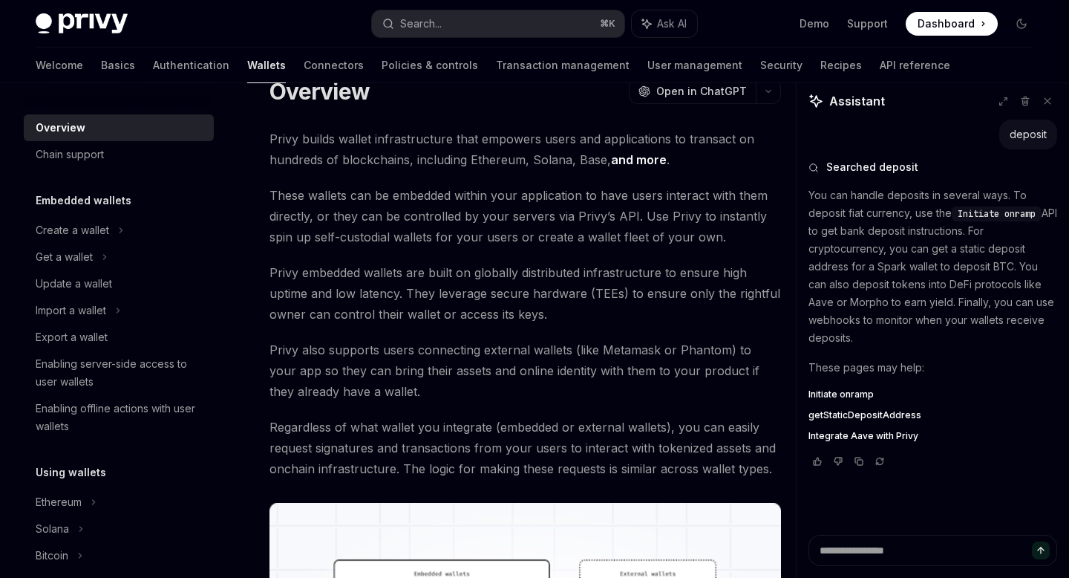
scroll to position [47, 0]
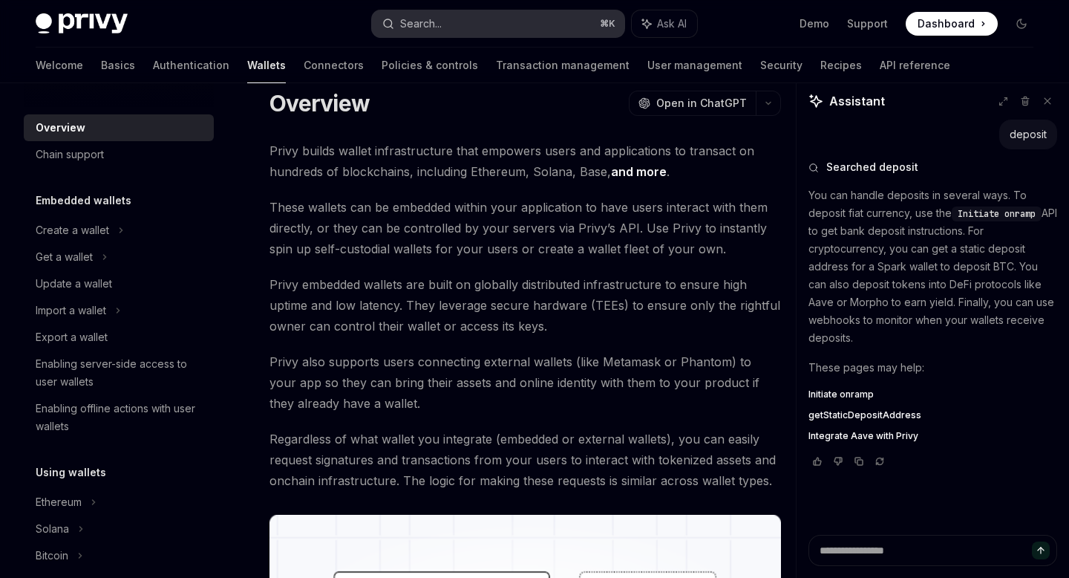
click at [421, 21] on div "Search..." at bounding box center [421, 24] width 42 height 18
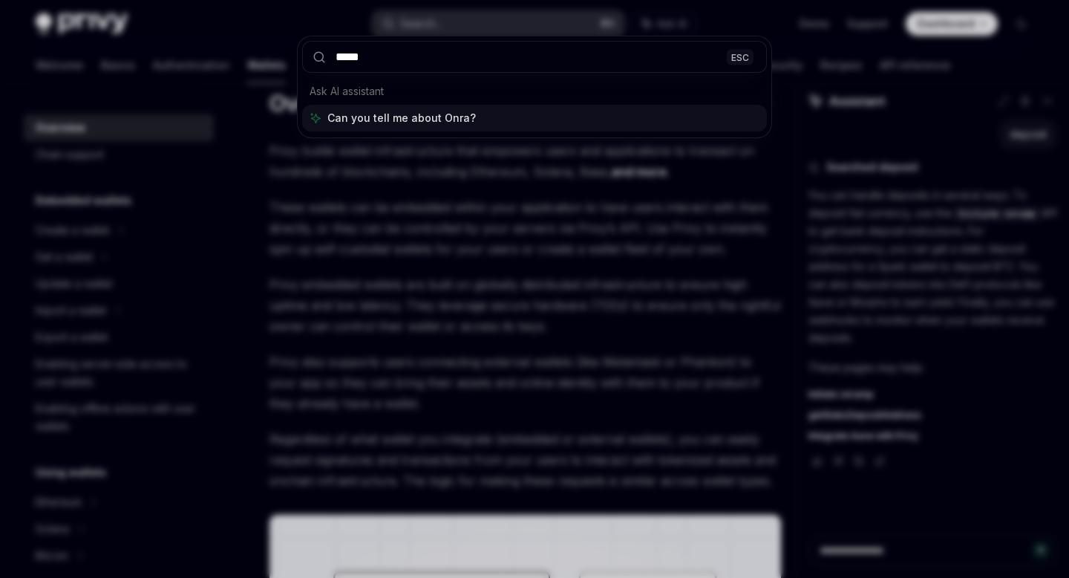
type input "******"
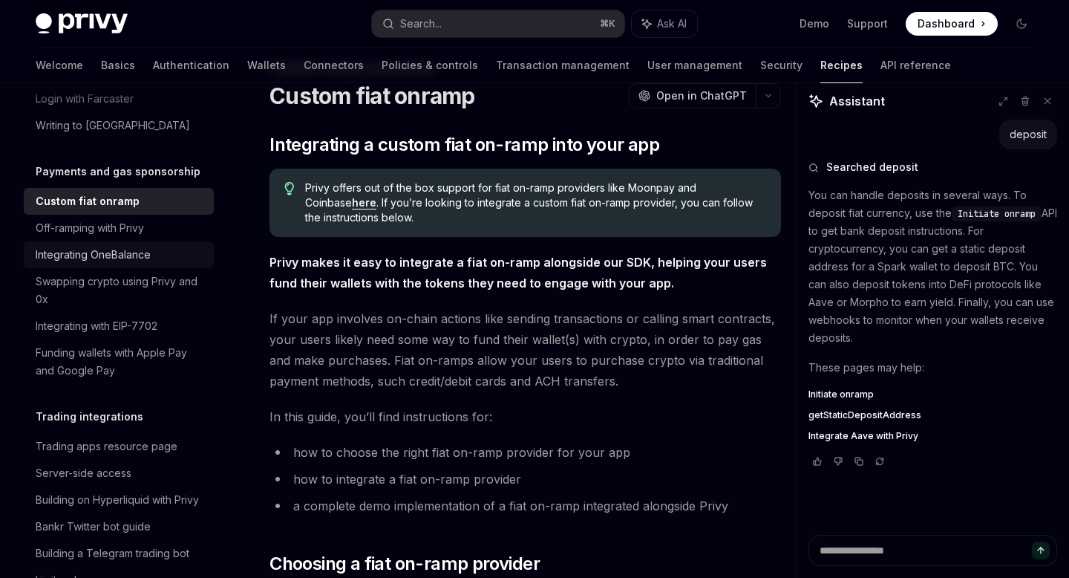
scroll to position [1261, 0]
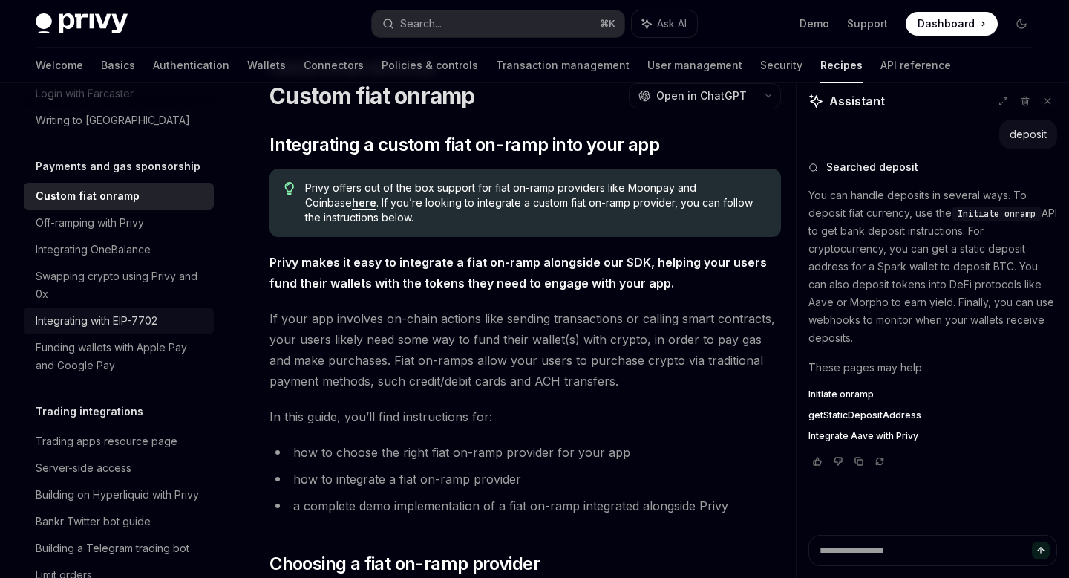
click at [124, 312] on div "Integrating with EIP-7702" at bounding box center [97, 321] width 122 height 18
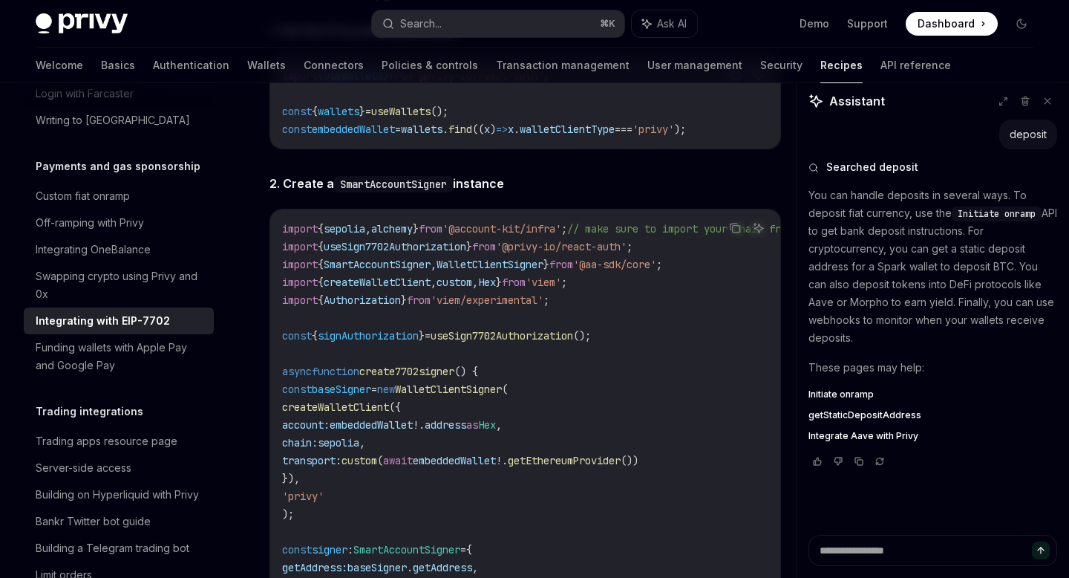
scroll to position [3156, 0]
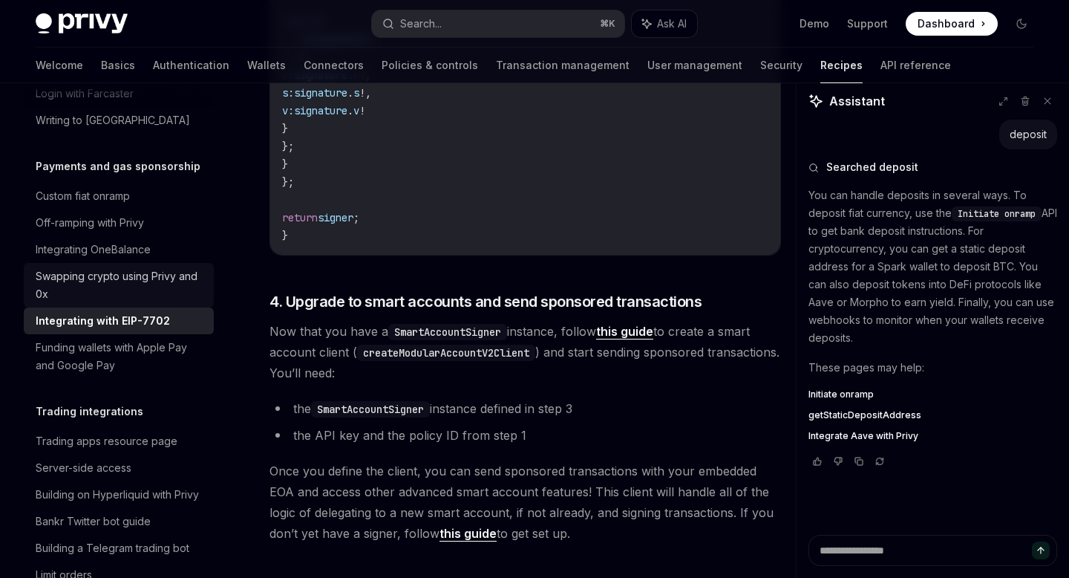
click at [117, 267] on div "Swapping crypto using Privy and 0x" at bounding box center [120, 285] width 169 height 36
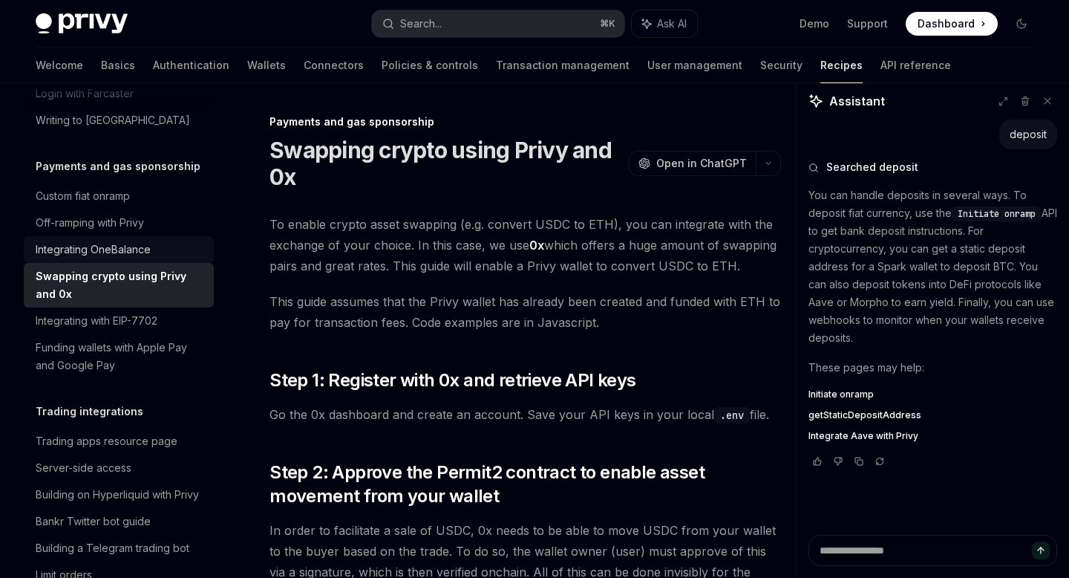
click at [112, 241] on div "Integrating OneBalance" at bounding box center [93, 250] width 115 height 18
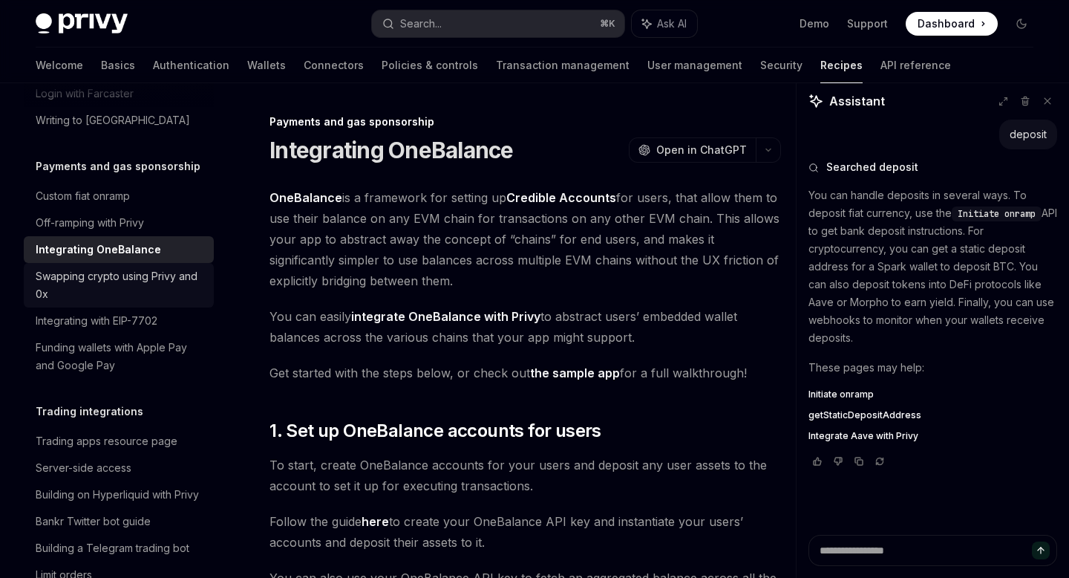
click at [120, 267] on div "Swapping crypto using Privy and 0x" at bounding box center [120, 285] width 169 height 36
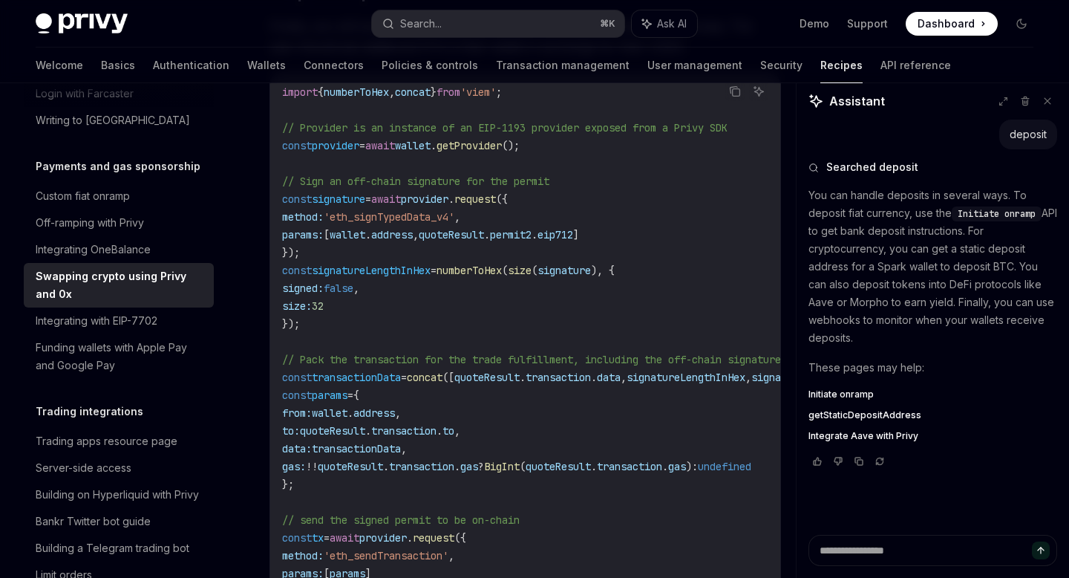
scroll to position [1988, 0]
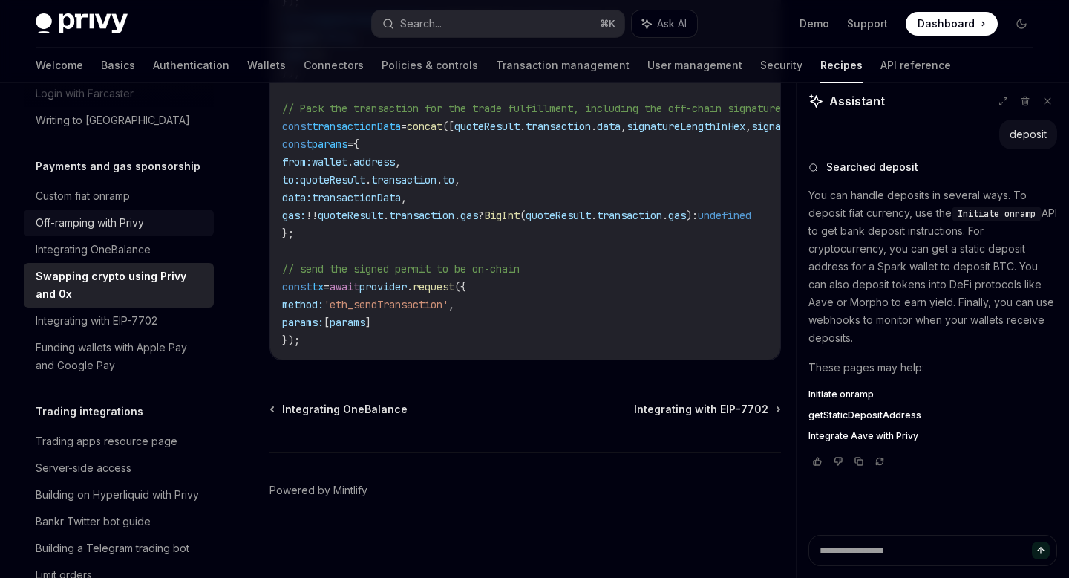
click at [142, 214] on div "Off-ramping with Privy" at bounding box center [90, 223] width 108 height 18
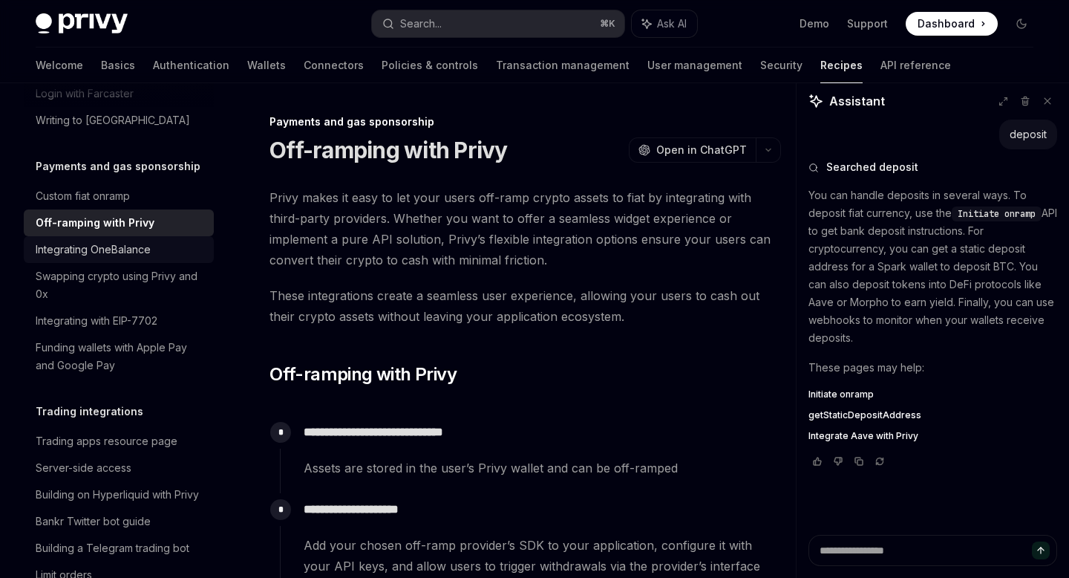
click at [134, 241] on div "Integrating OneBalance" at bounding box center [93, 250] width 115 height 18
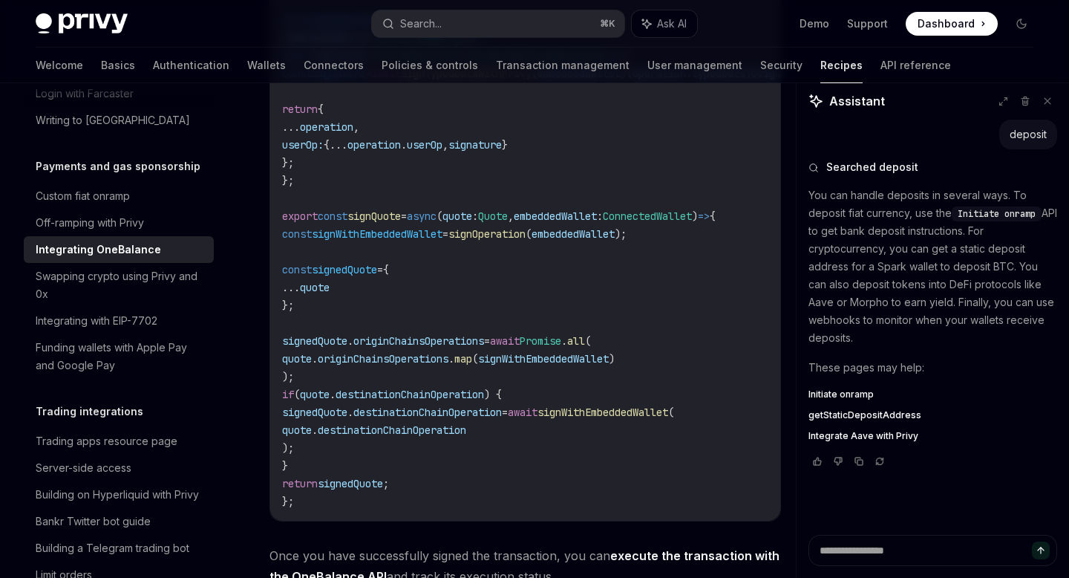
scroll to position [1534, 0]
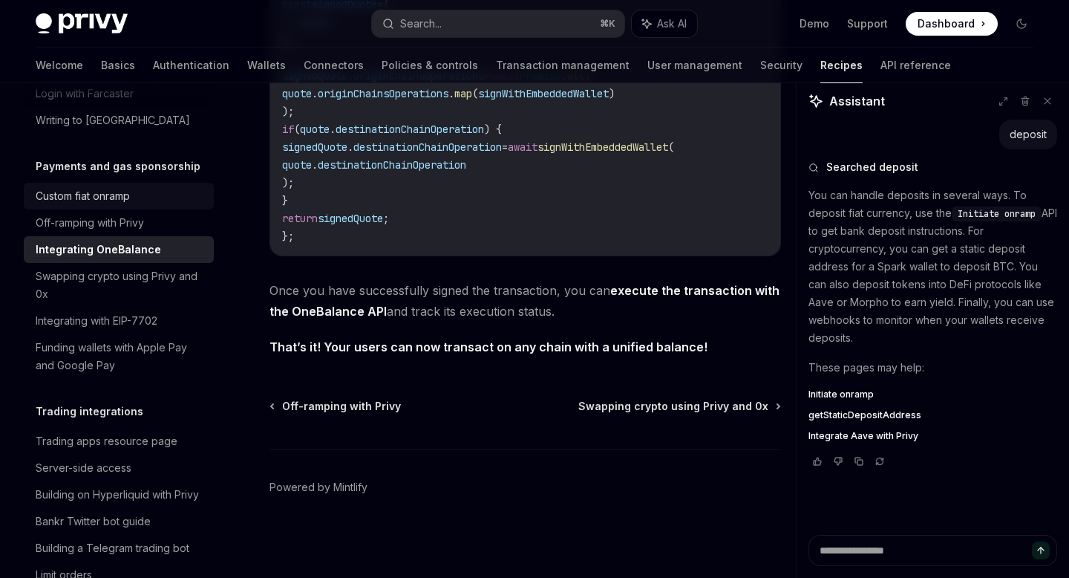
click at [105, 187] on div "Custom fiat onramp" at bounding box center [83, 196] width 94 height 18
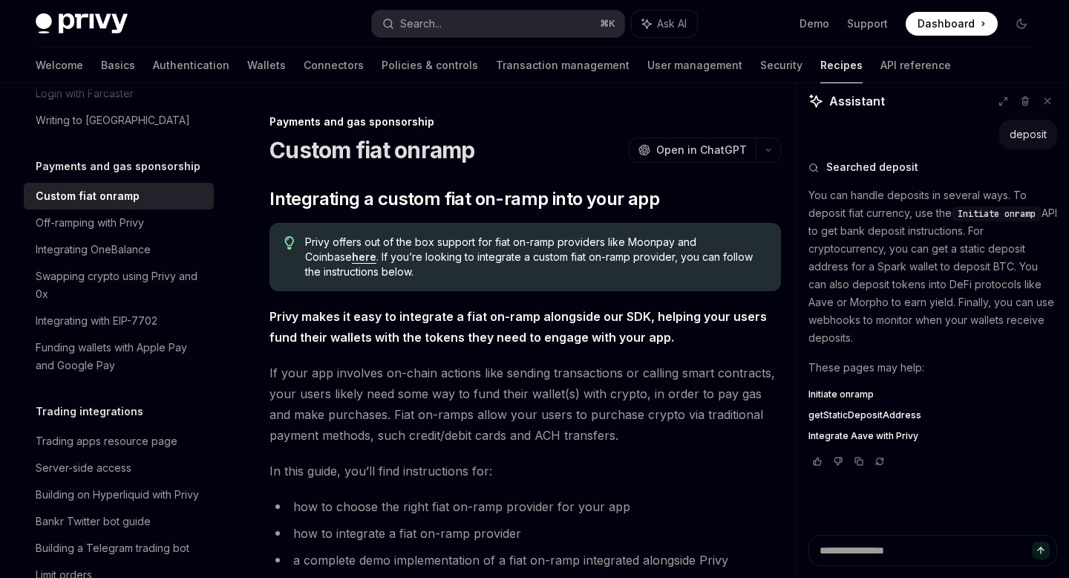
click at [352, 260] on link "here" at bounding box center [364, 256] width 25 height 13
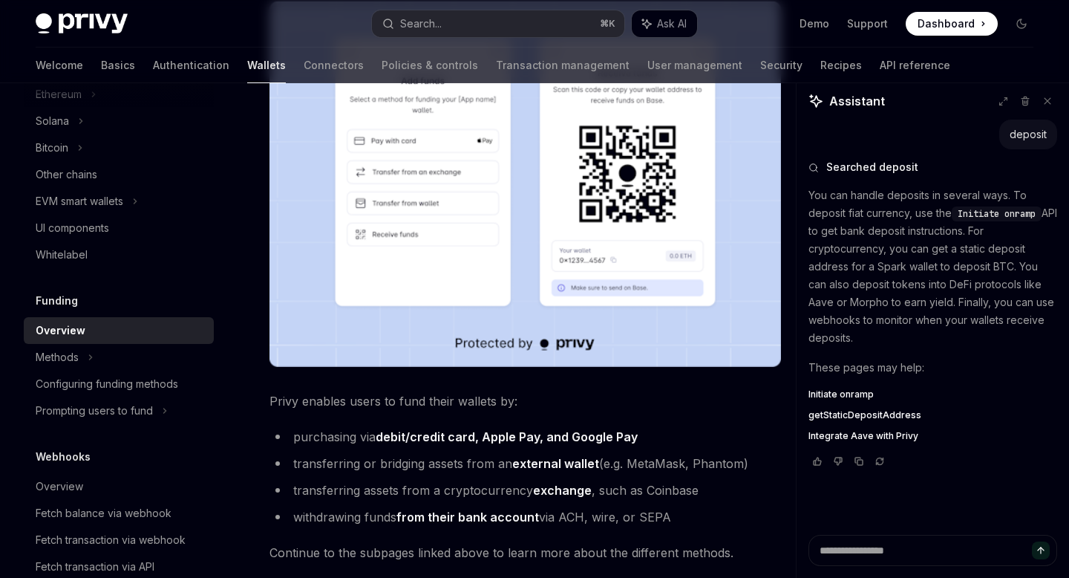
scroll to position [570, 0]
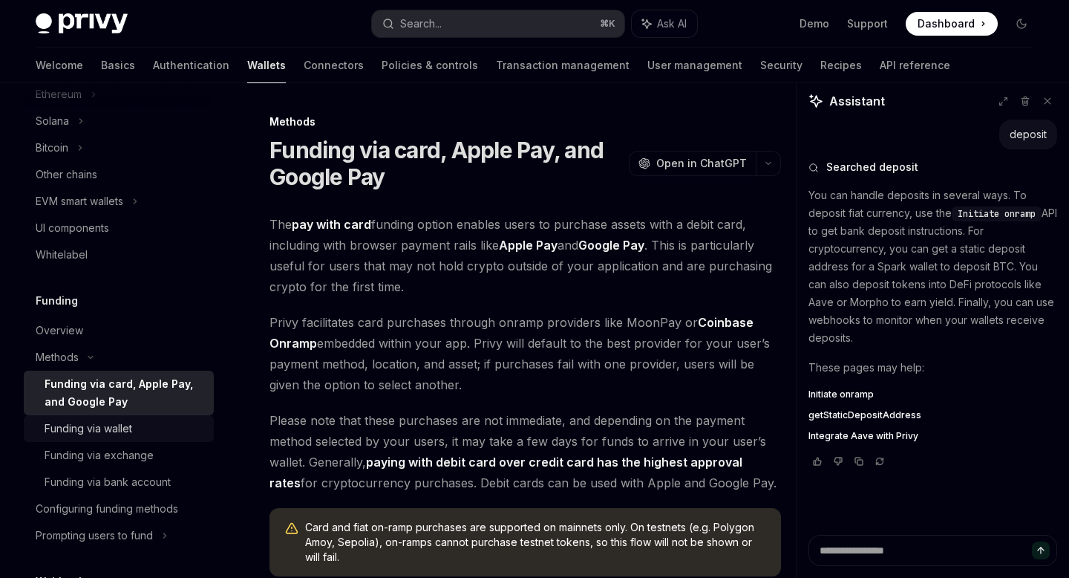
click at [160, 434] on div "Funding via wallet" at bounding box center [125, 429] width 160 height 18
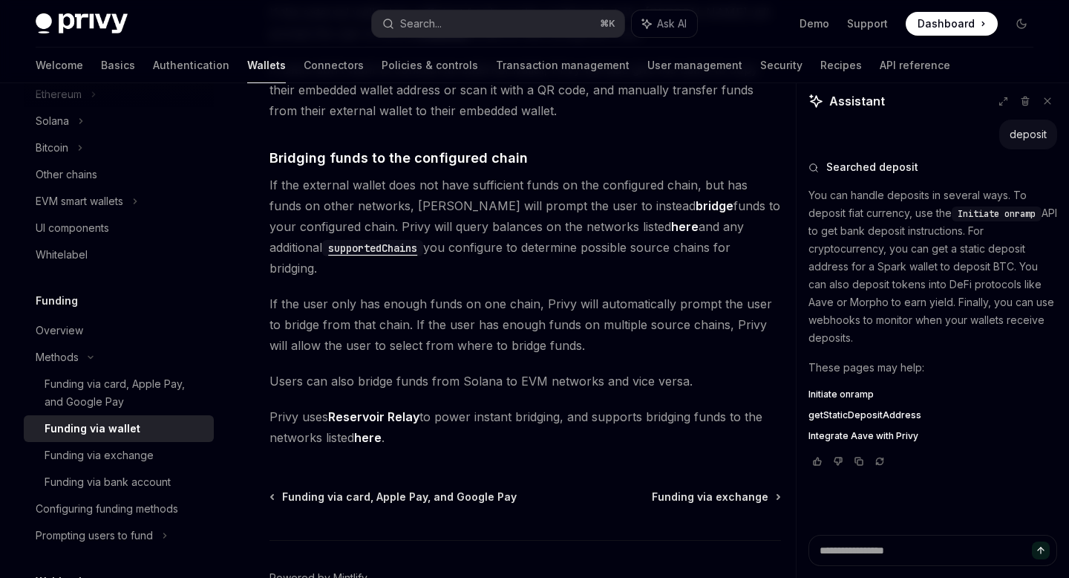
scroll to position [495, 0]
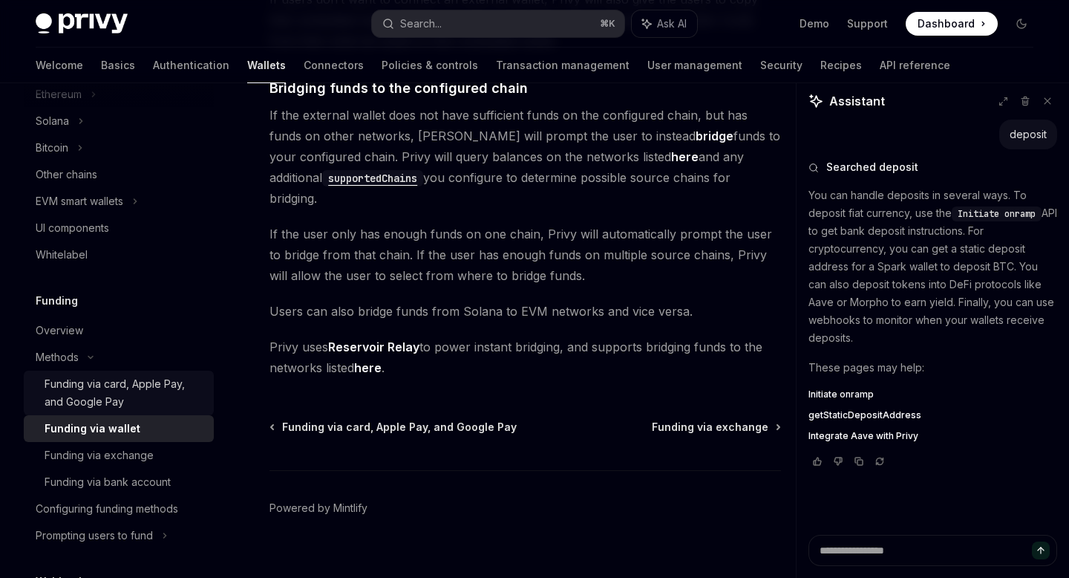
click at [102, 381] on div "Funding via card, Apple Pay, and Google Pay" at bounding box center [125, 393] width 160 height 36
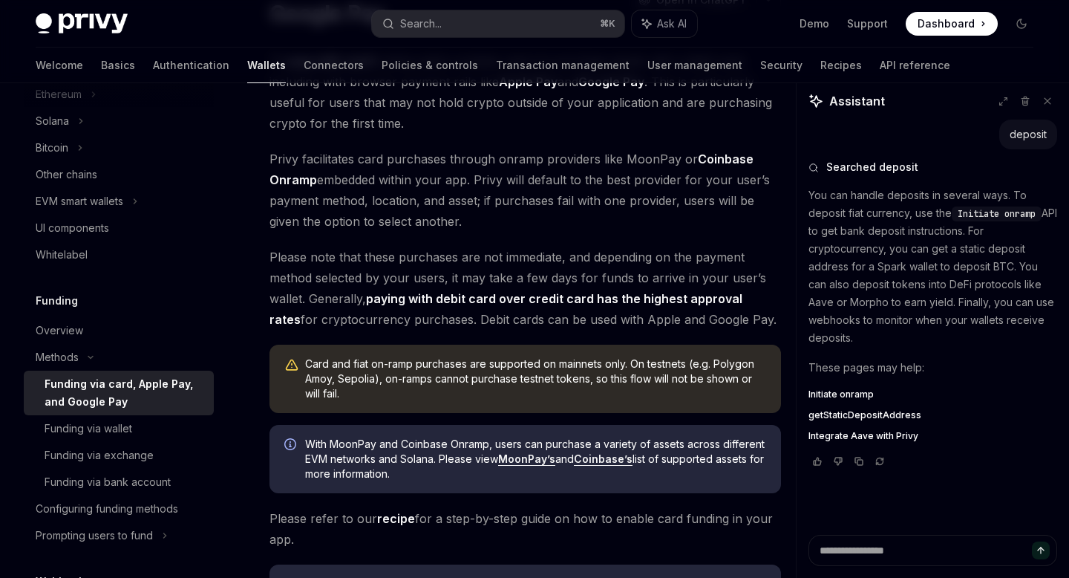
scroll to position [439, 0]
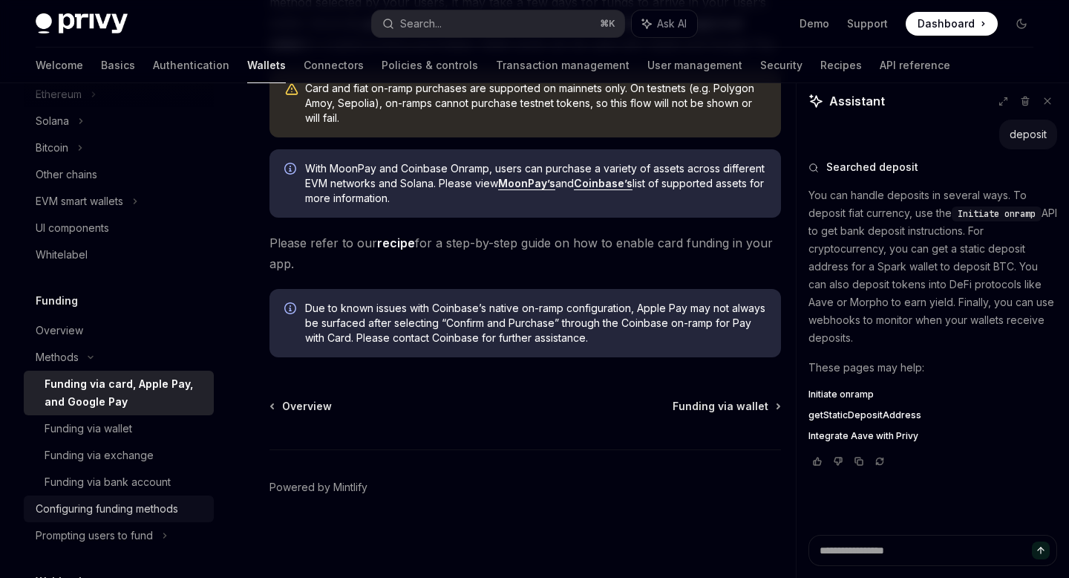
click at [132, 510] on div "Configuring funding methods" at bounding box center [107, 509] width 143 height 18
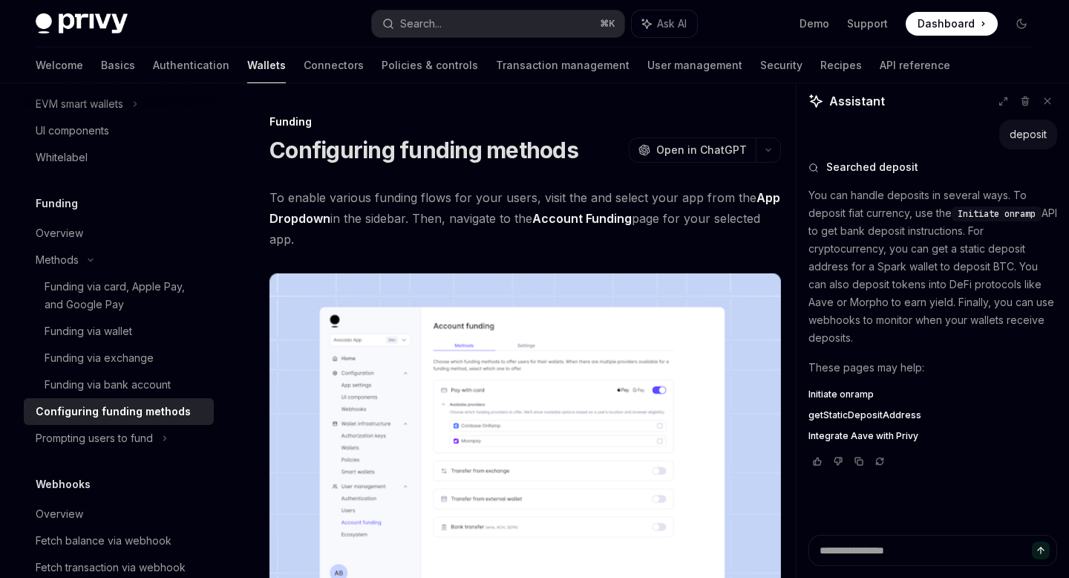
scroll to position [507, 0]
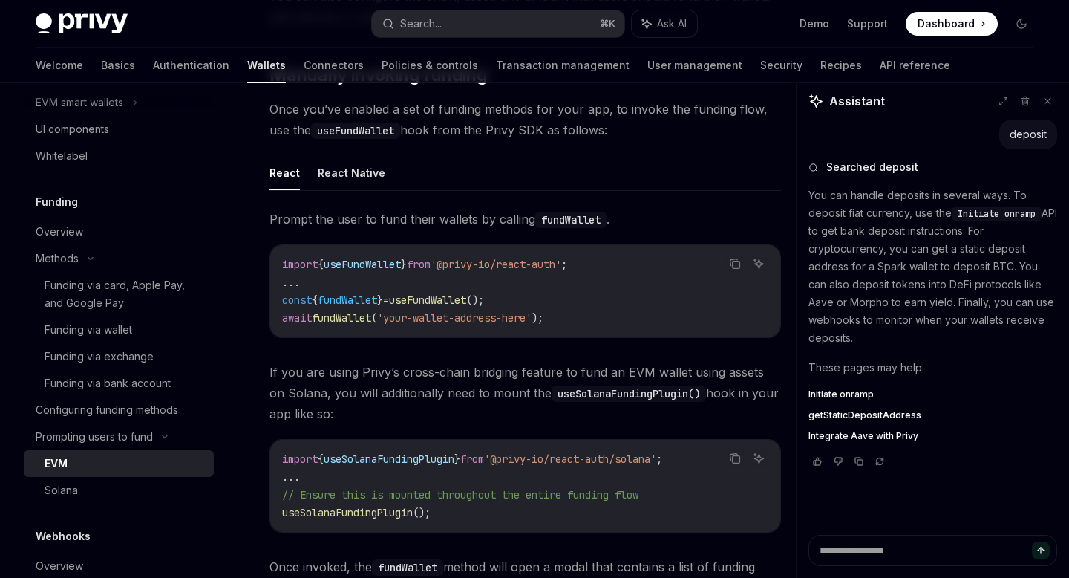
scroll to position [456, 0]
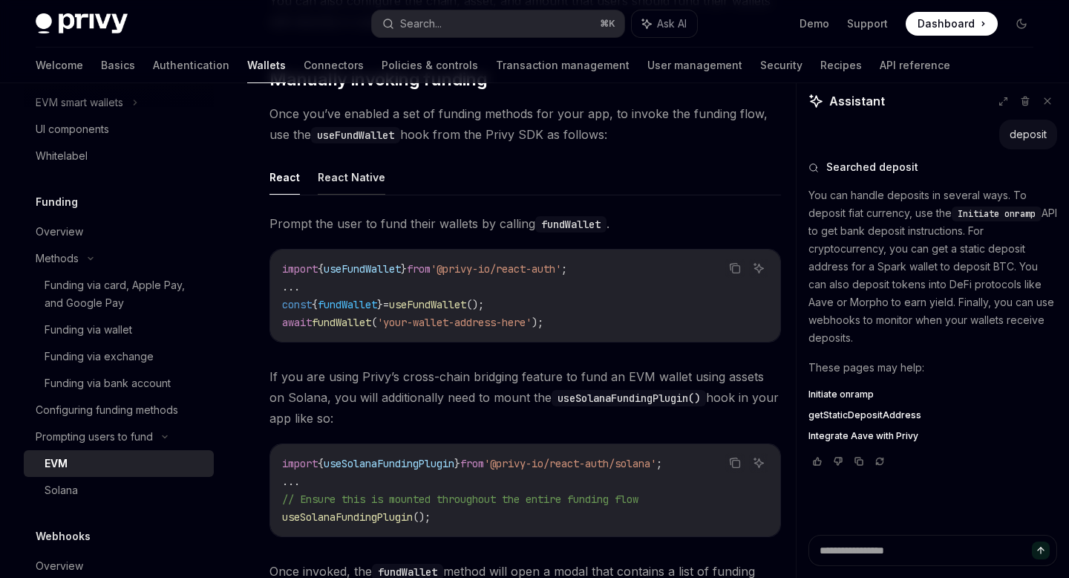
click at [340, 192] on button "React Native" at bounding box center [352, 177] width 68 height 35
type textarea "*"
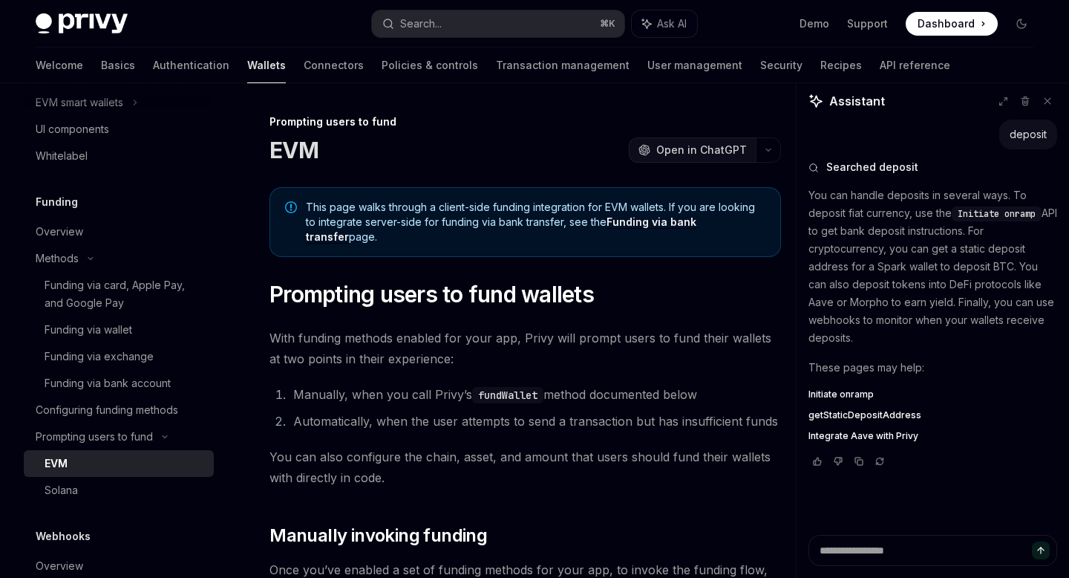
click at [740, 146] on span "Open in ChatGPT" at bounding box center [702, 150] width 91 height 15
click at [742, 143] on span "Open in ChatGPT" at bounding box center [702, 150] width 91 height 15
click at [772, 144] on button "button" at bounding box center [768, 149] width 25 height 25
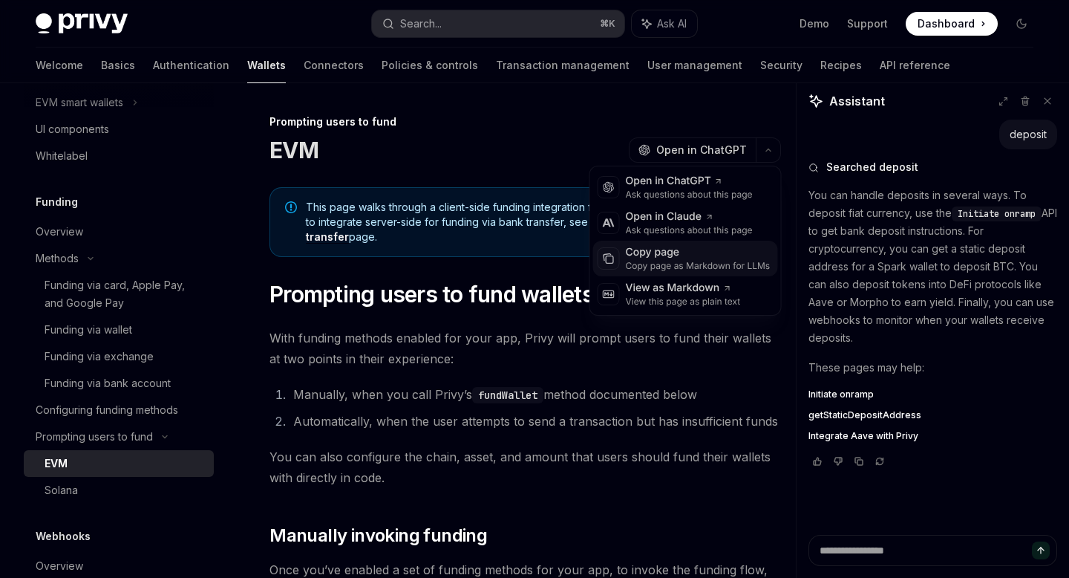
click at [681, 253] on div "Copy page" at bounding box center [698, 252] width 145 height 15
